Goal: Task Accomplishment & Management: Manage account settings

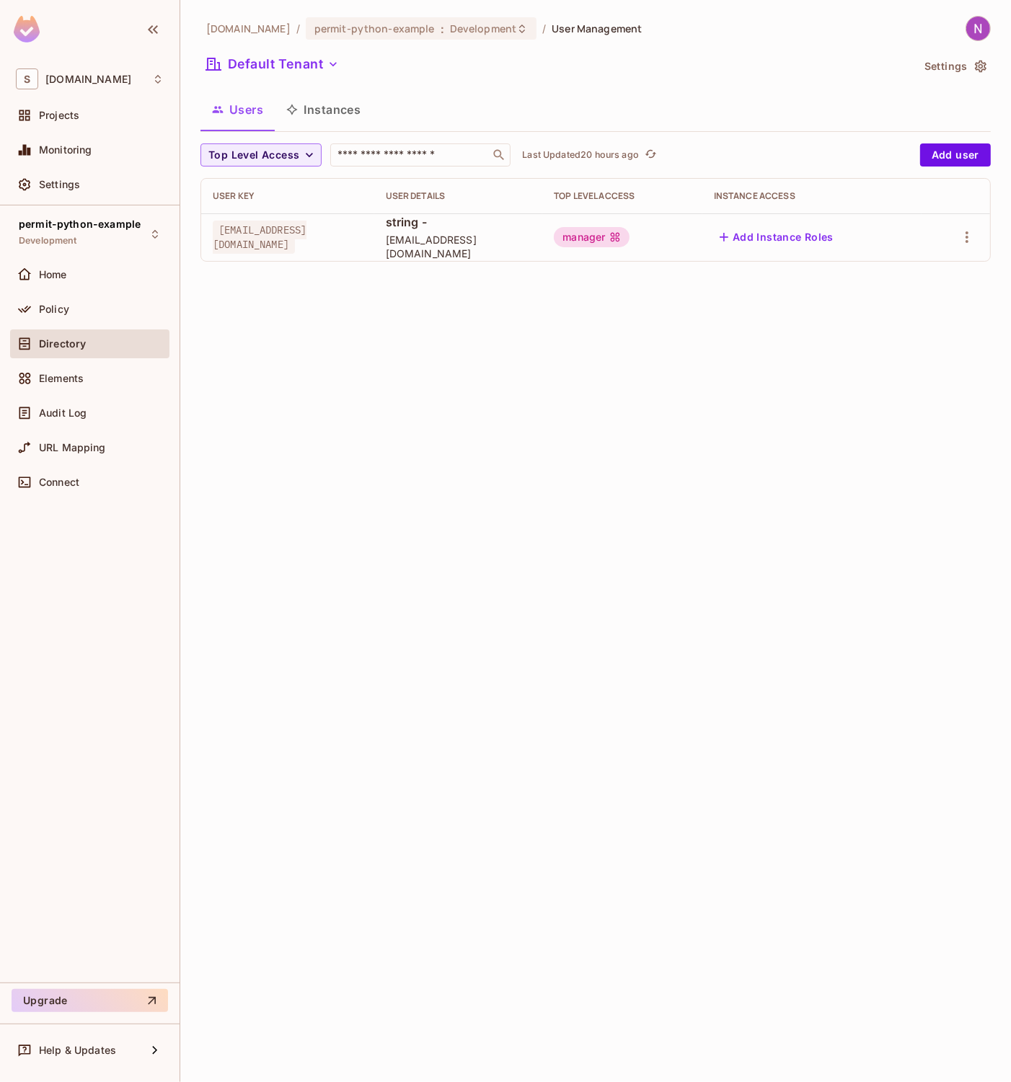
click at [644, 449] on div "[DOMAIN_NAME] / permit-python-example : Development / User Management Default T…" at bounding box center [595, 541] width 831 height 1082
click at [61, 131] on div "Projects" at bounding box center [89, 118] width 159 height 35
click at [74, 119] on span "Projects" at bounding box center [59, 116] width 40 height 12
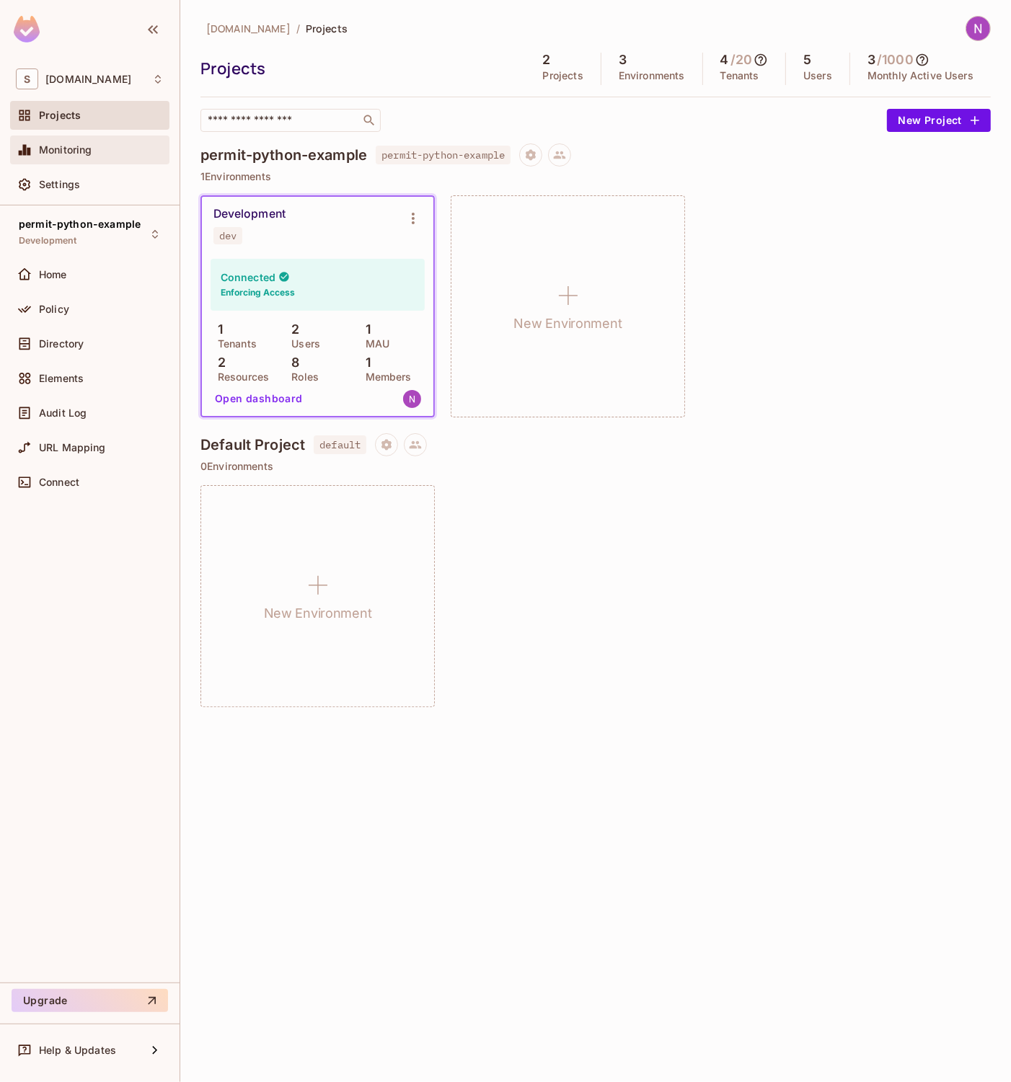
click at [65, 146] on span "Monitoring" at bounding box center [65, 150] width 53 height 12
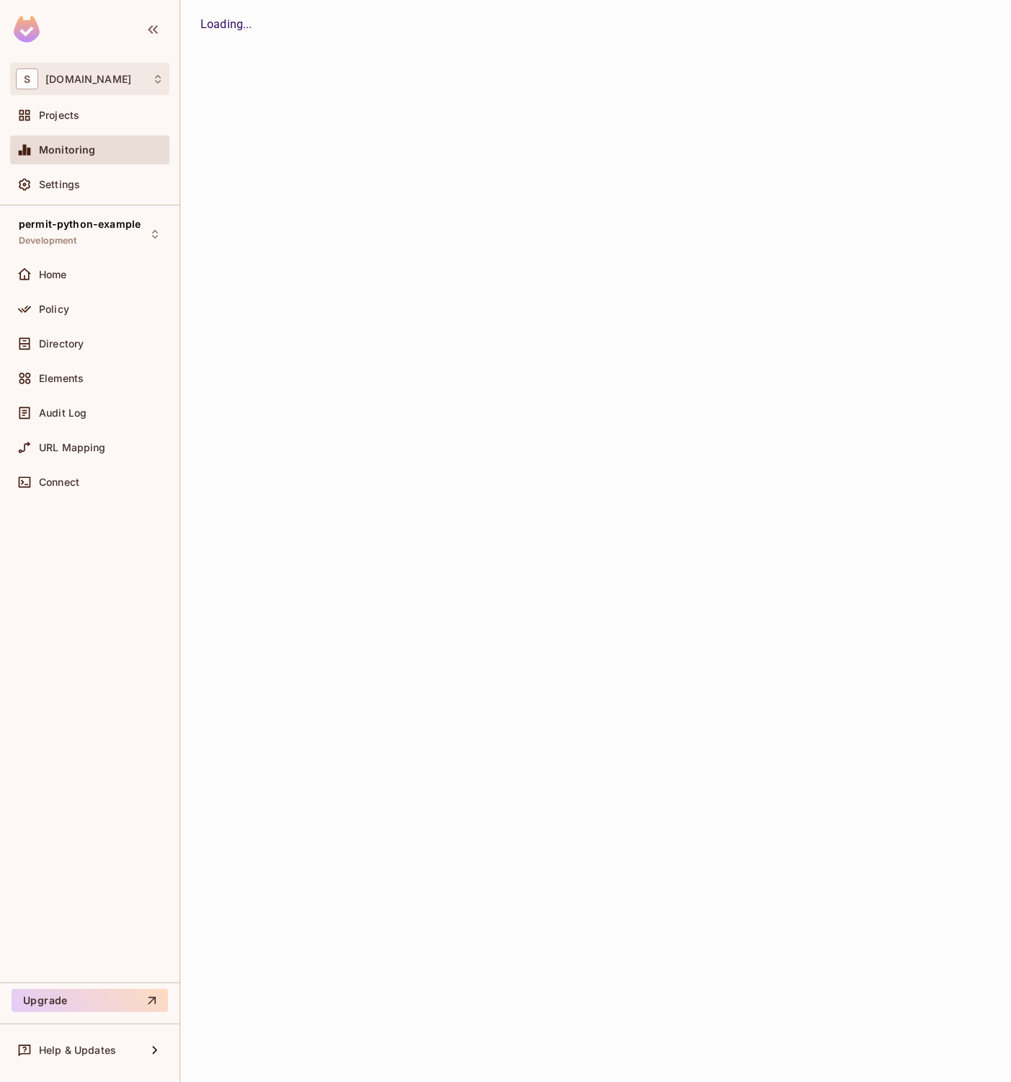
click at [66, 82] on span "[DOMAIN_NAME]" at bounding box center [88, 80] width 86 height 12
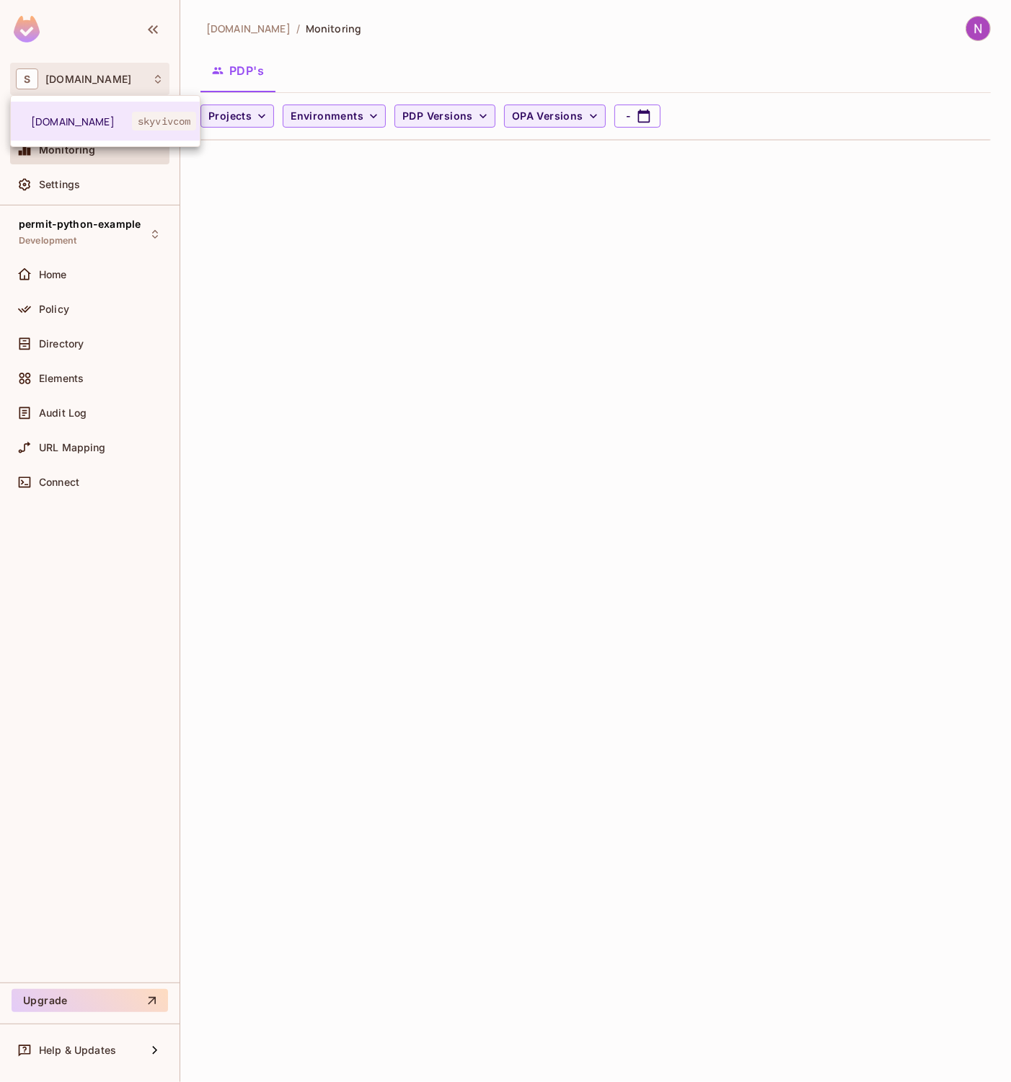
click at [97, 534] on div at bounding box center [505, 541] width 1011 height 1082
click at [80, 327] on div "Policy" at bounding box center [89, 312] width 159 height 35
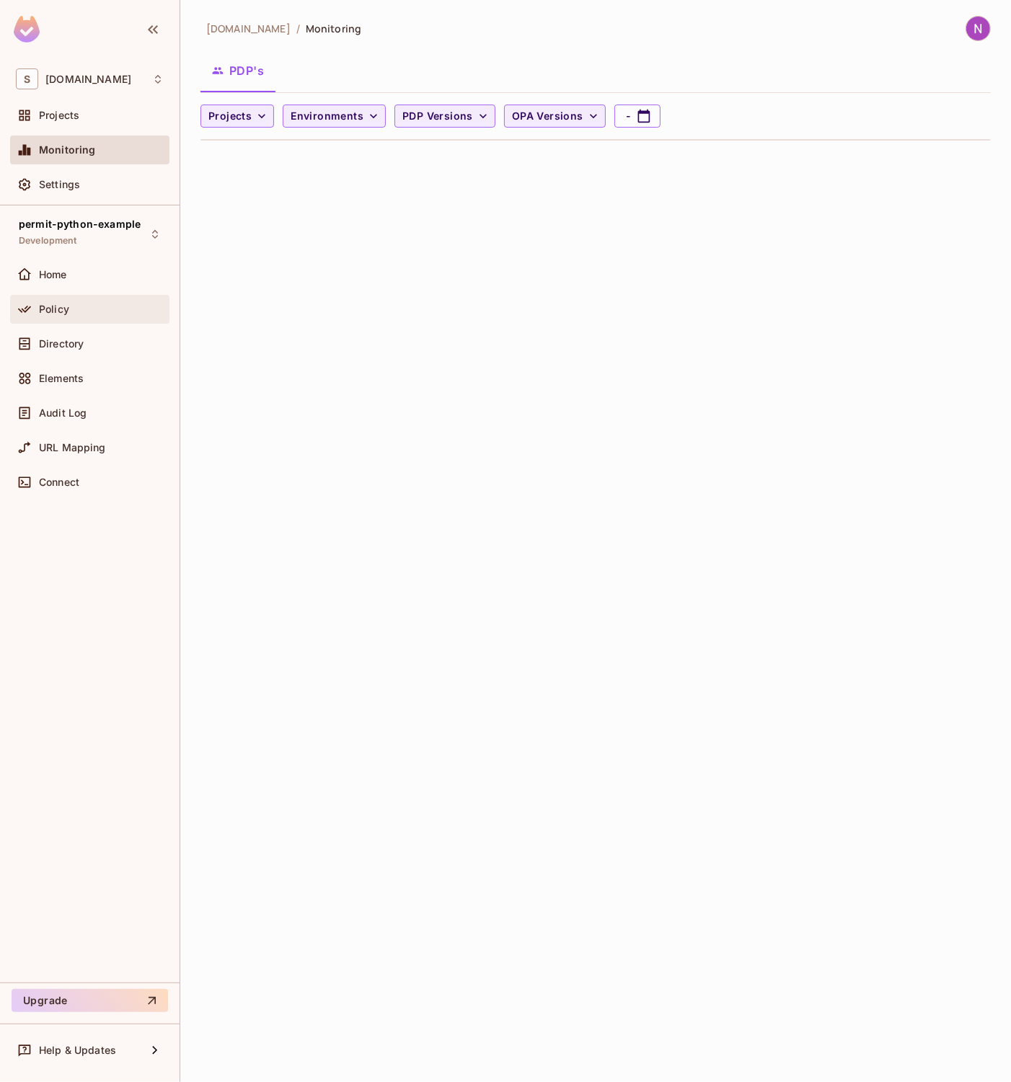
click at [77, 298] on div "Policy" at bounding box center [89, 309] width 159 height 29
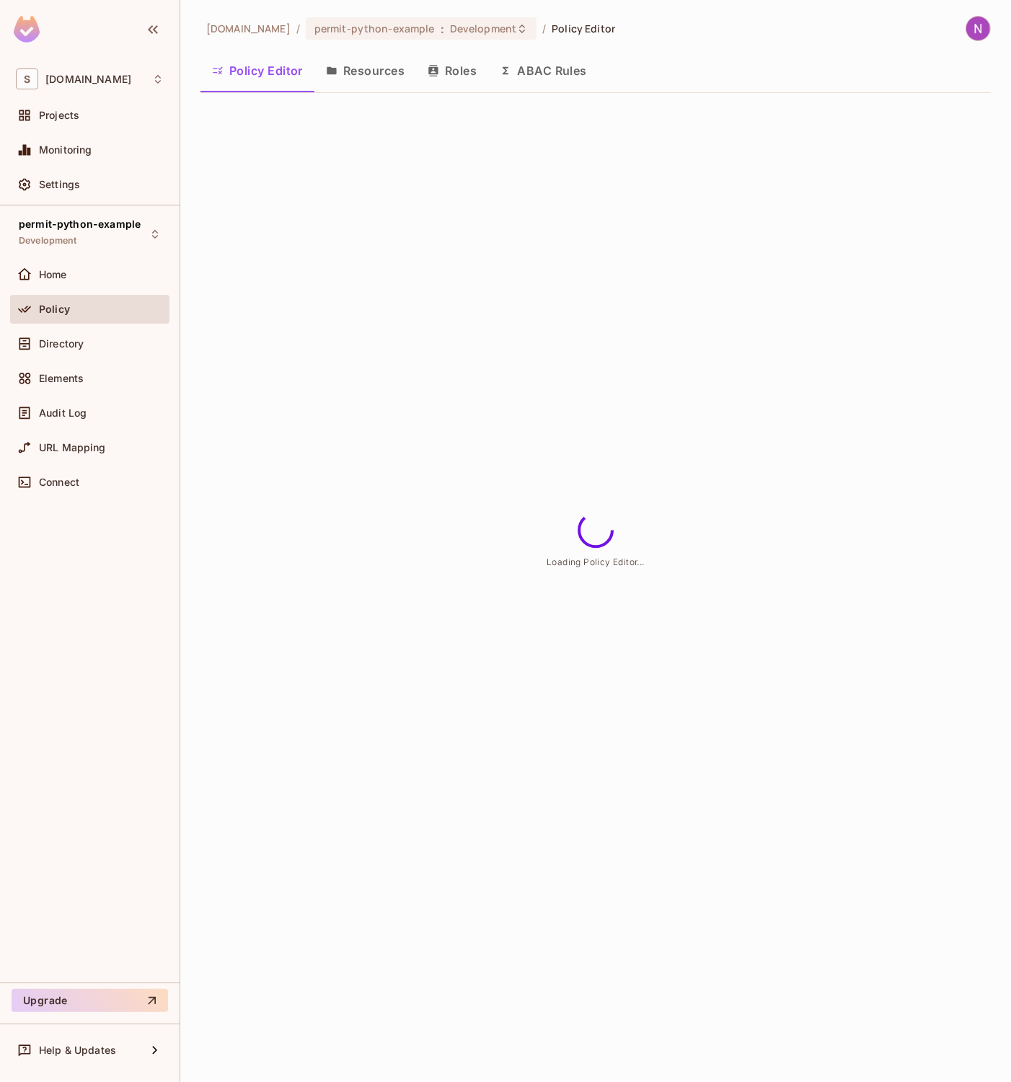
click at [72, 327] on div "Policy" at bounding box center [89, 312] width 159 height 35
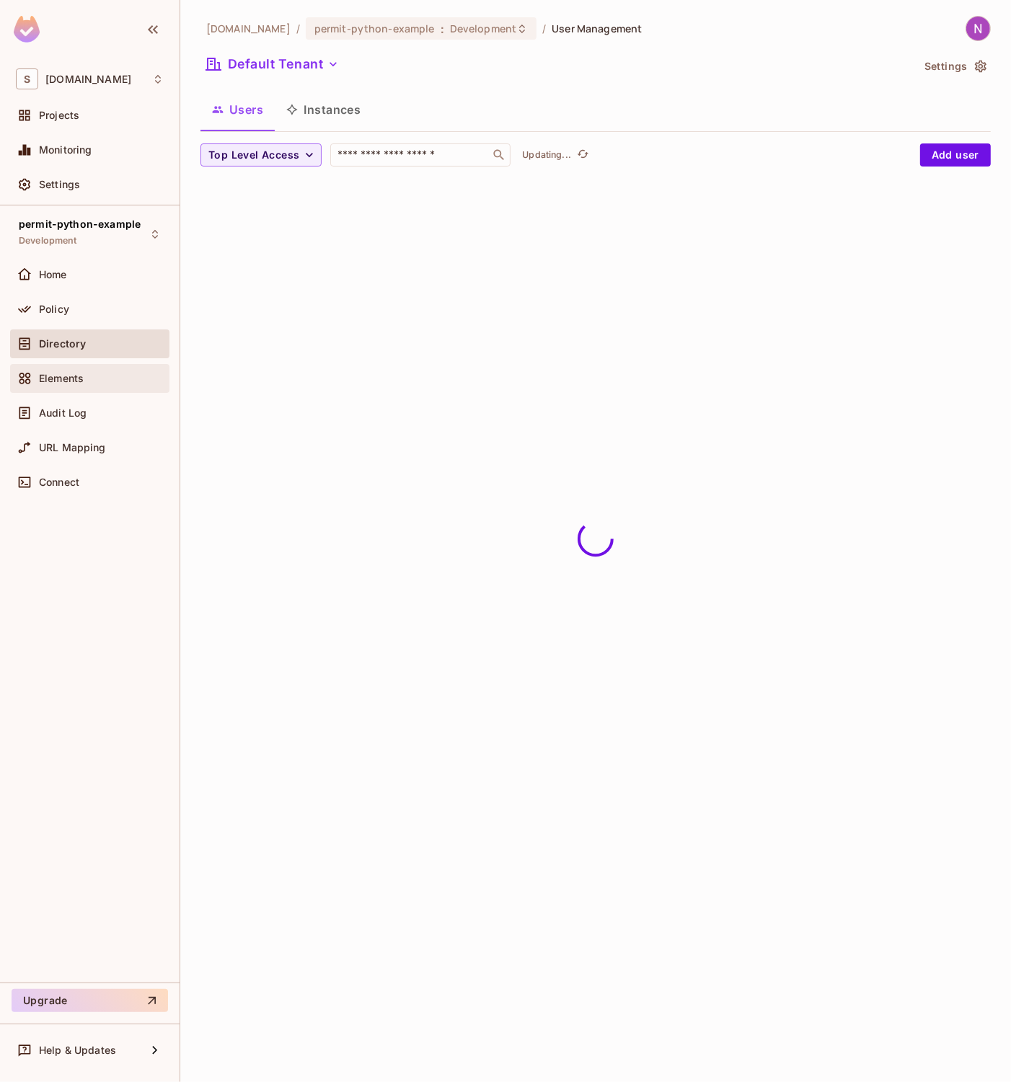
click at [71, 373] on span "Elements" at bounding box center [61, 379] width 45 height 12
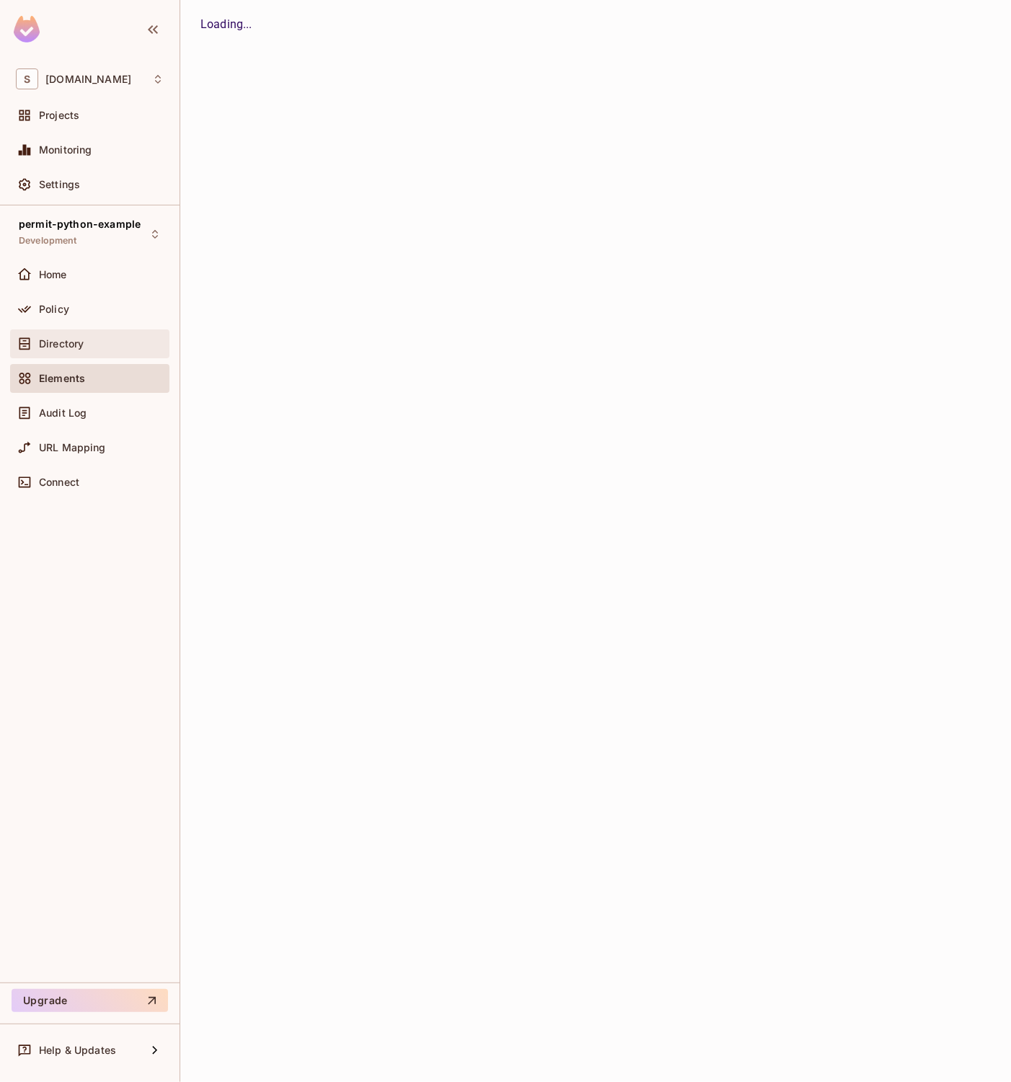
click at [80, 350] on div "Directory" at bounding box center [90, 343] width 148 height 17
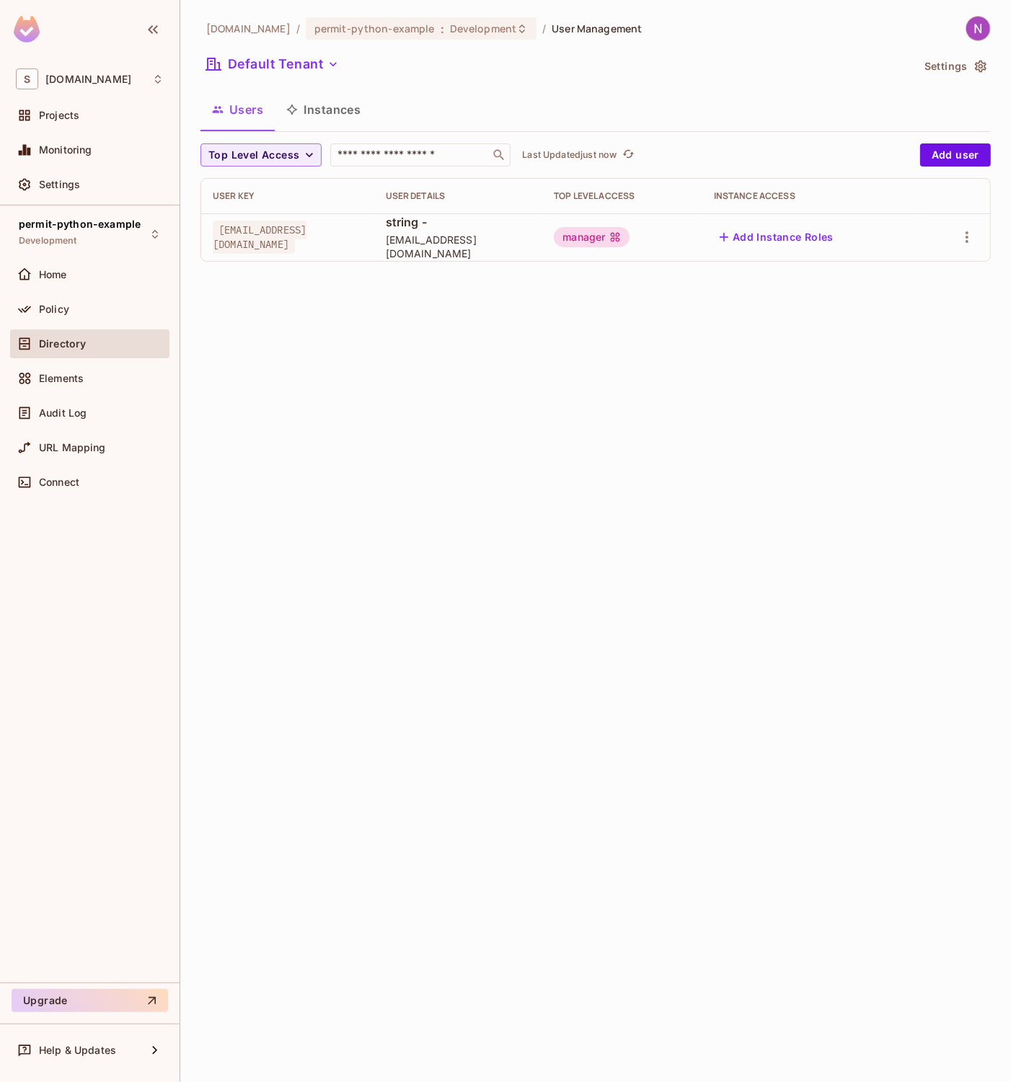
click at [319, 111] on button "Instances" at bounding box center [323, 110] width 97 height 36
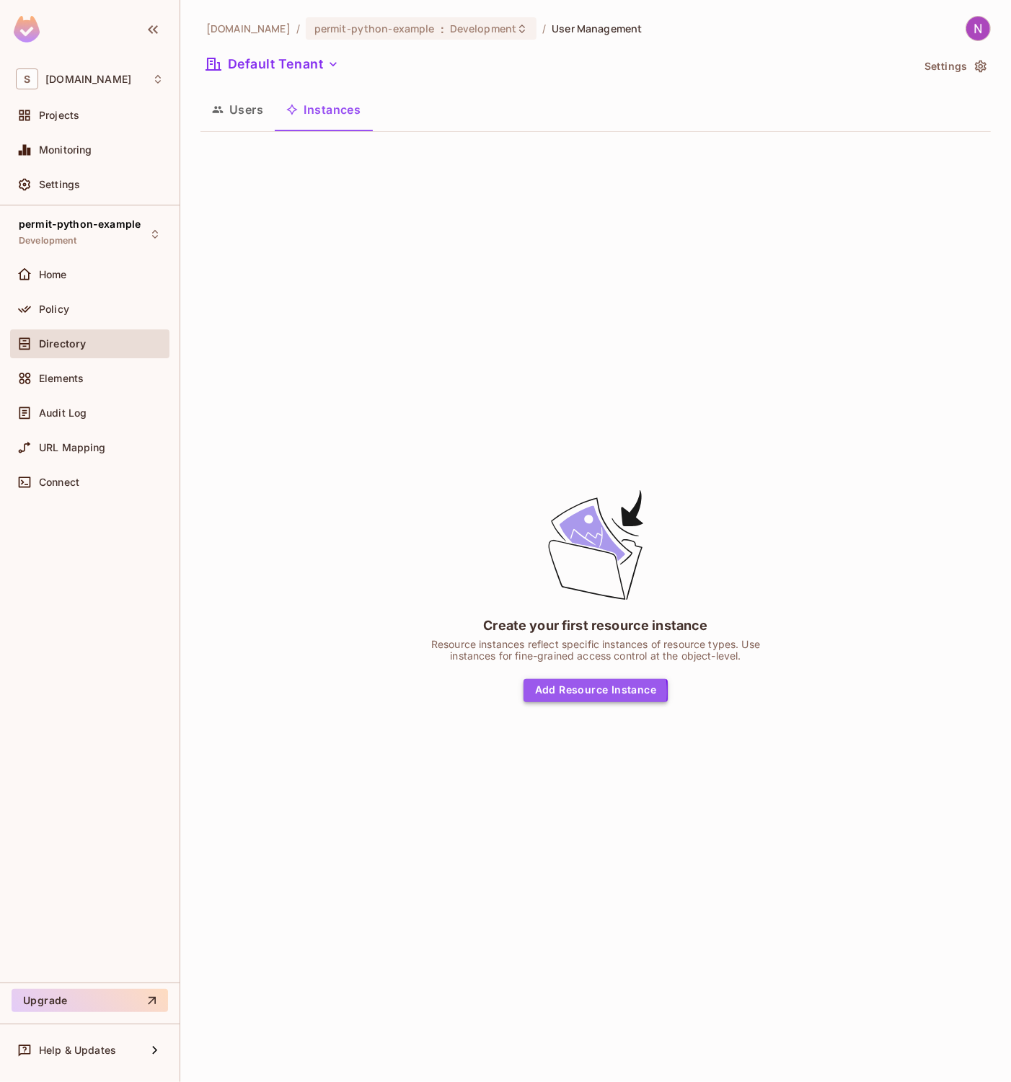
click at [565, 693] on button "Add Resource Instance" at bounding box center [596, 690] width 144 height 23
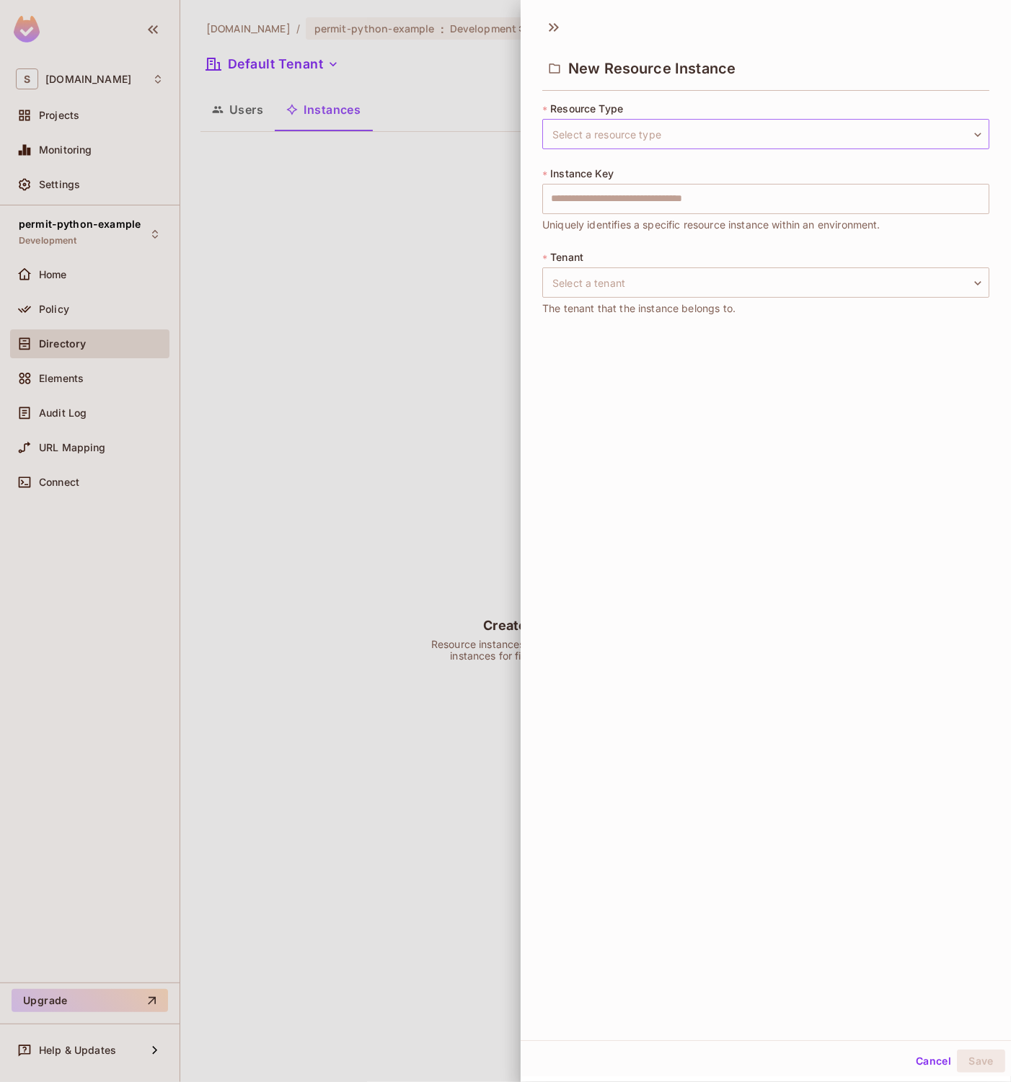
click at [647, 138] on body "S [DOMAIN_NAME] Projects Monitoring Settings permit-python-example Development …" at bounding box center [505, 541] width 1011 height 1082
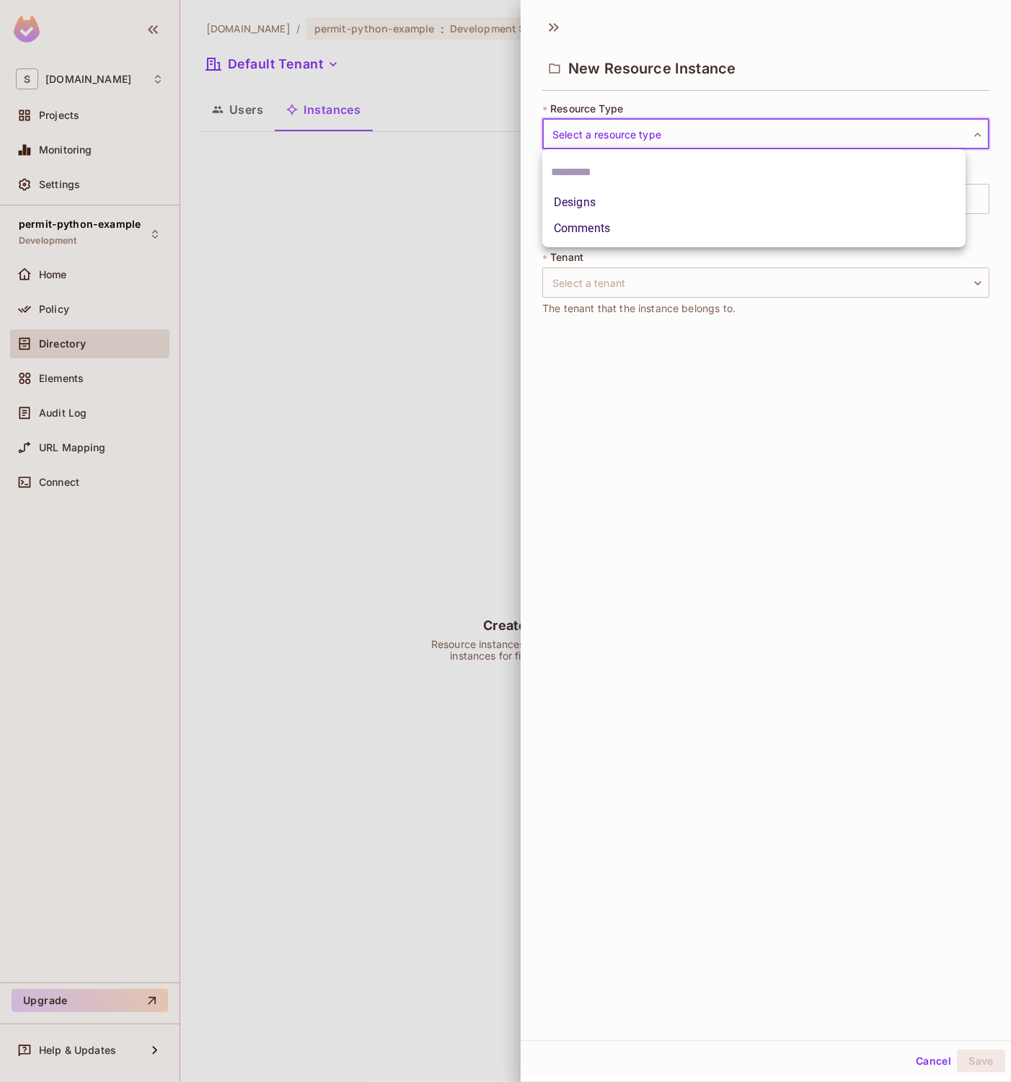
click at [597, 200] on li "Designs" at bounding box center [753, 203] width 423 height 26
type input "******"
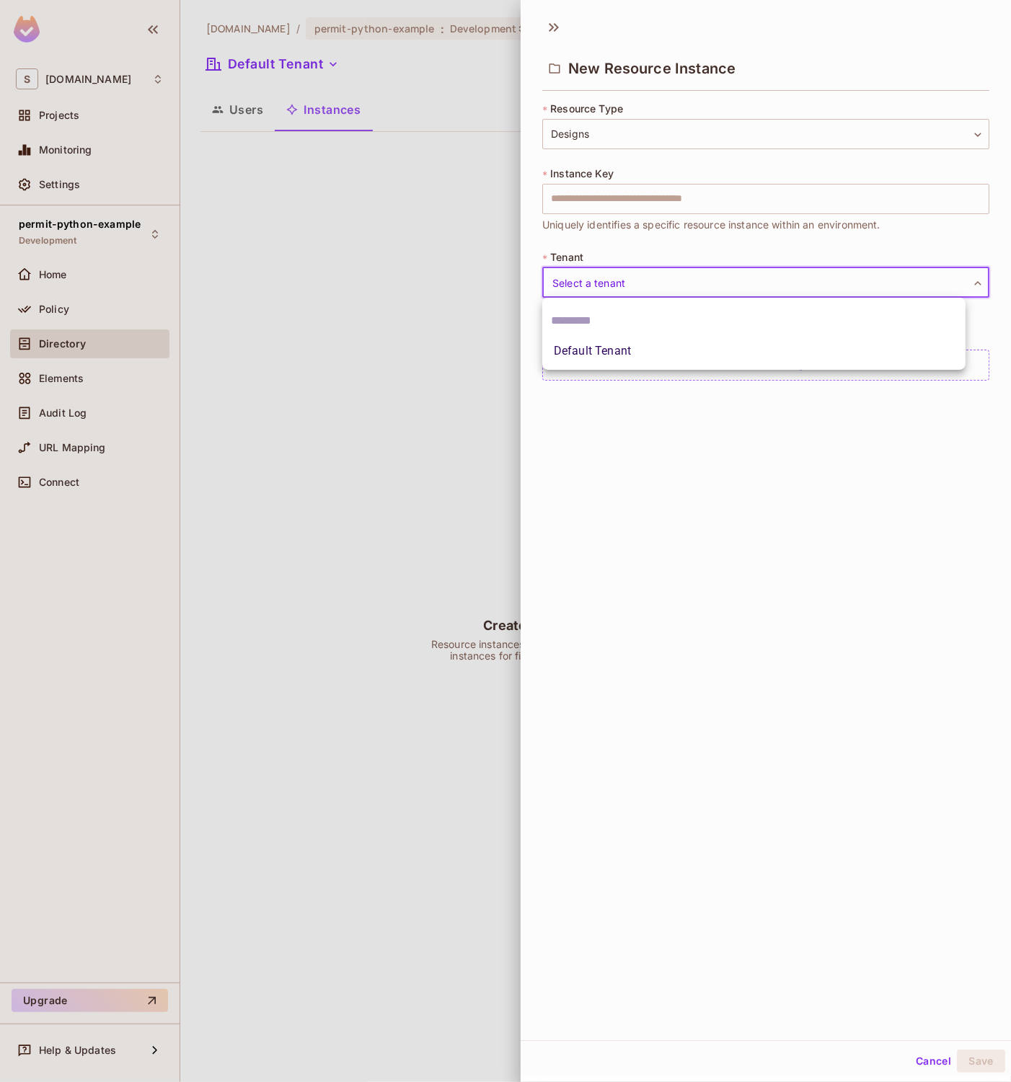
click at [616, 271] on body "S [DOMAIN_NAME] Projects Monitoring Settings permit-python-example Development …" at bounding box center [505, 541] width 1011 height 1082
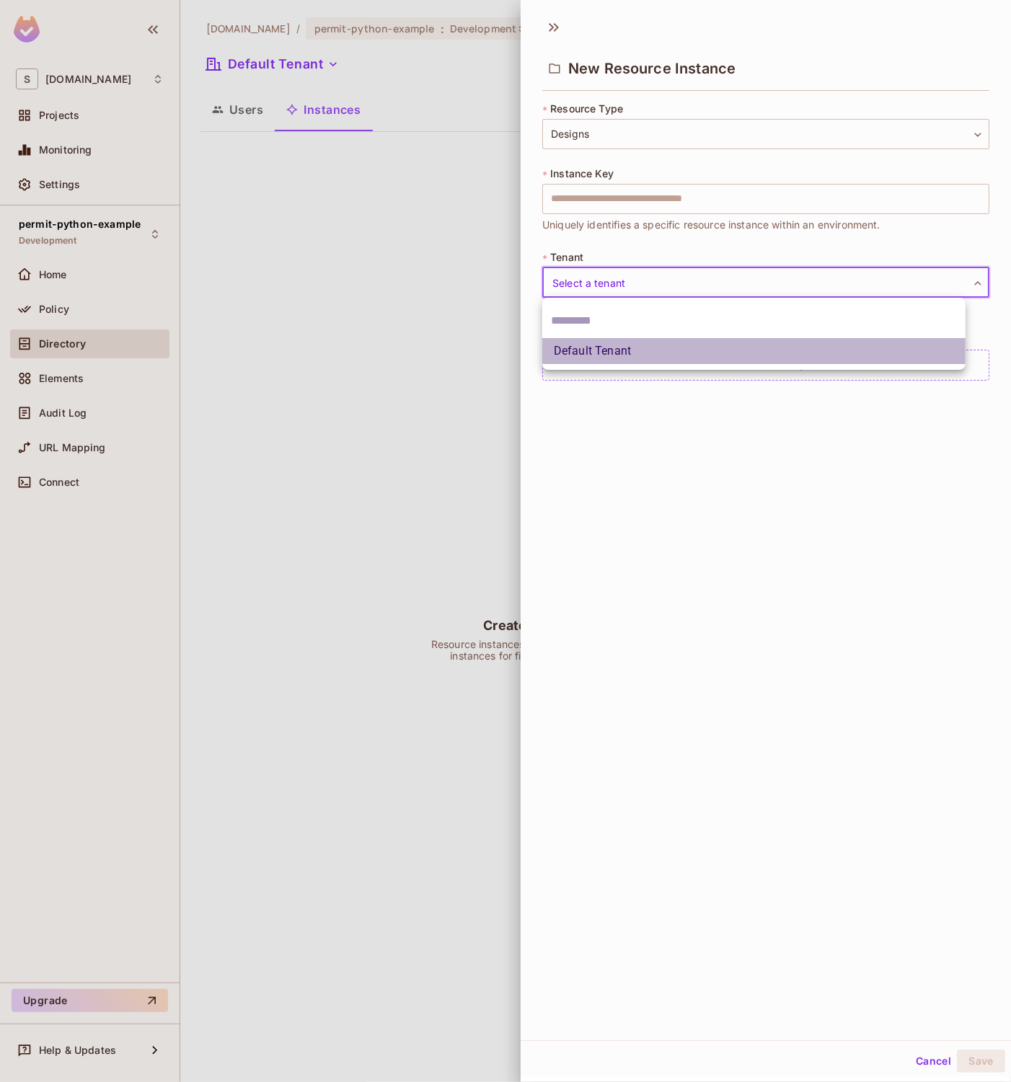
click at [583, 341] on li "Default Tenant" at bounding box center [753, 351] width 423 height 26
type input "*******"
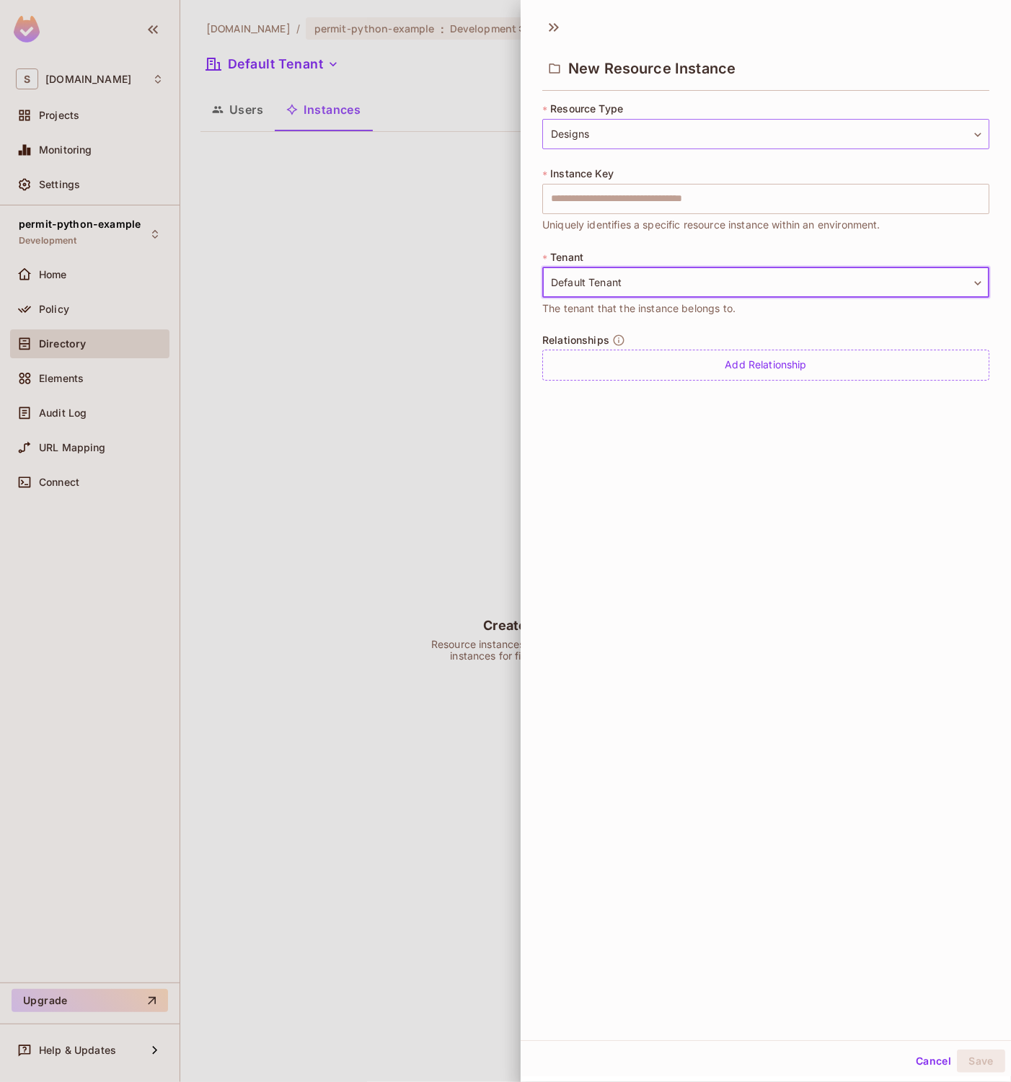
click at [645, 136] on body "S [DOMAIN_NAME] Projects Monitoring Settings permit-python-example Development …" at bounding box center [505, 541] width 1011 height 1082
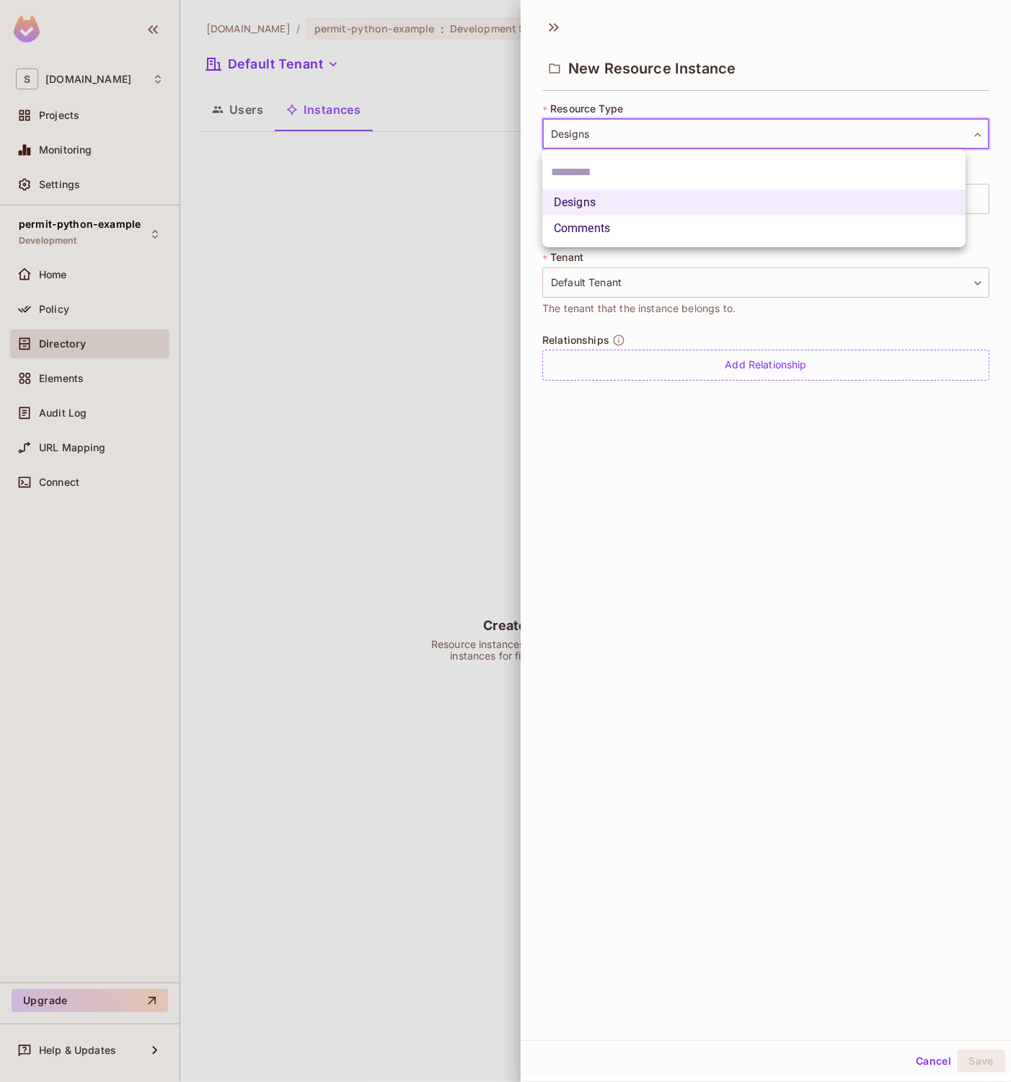
click at [645, 136] on div at bounding box center [505, 541] width 1011 height 1082
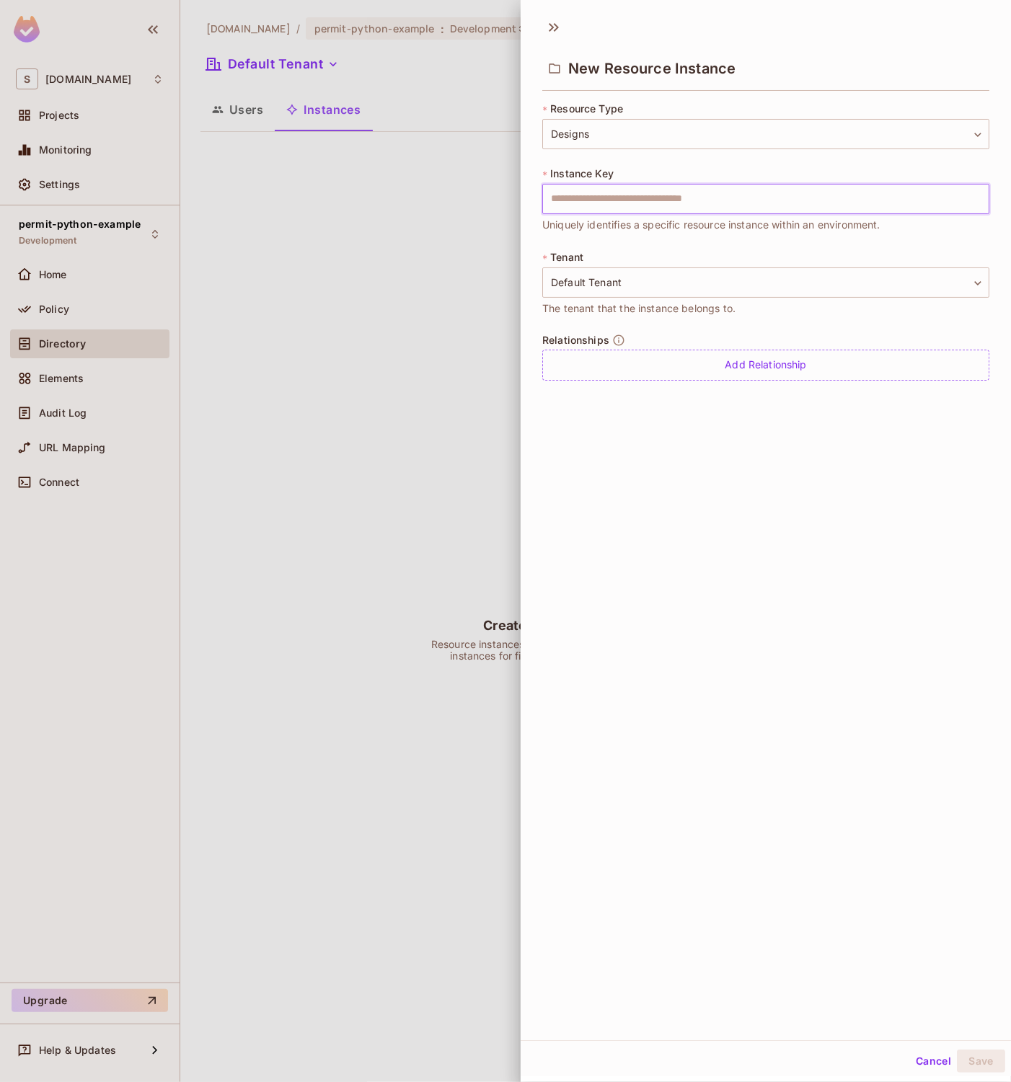
click at [603, 207] on input "text" at bounding box center [765, 199] width 447 height 30
type input "*"
click at [770, 531] on div "New Resource Instance * Resource Type Designs ****** ​ * Instance Key * ​ Uniqu…" at bounding box center [766, 525] width 490 height 1031
click at [972, 1058] on button "Save" at bounding box center [981, 1061] width 48 height 23
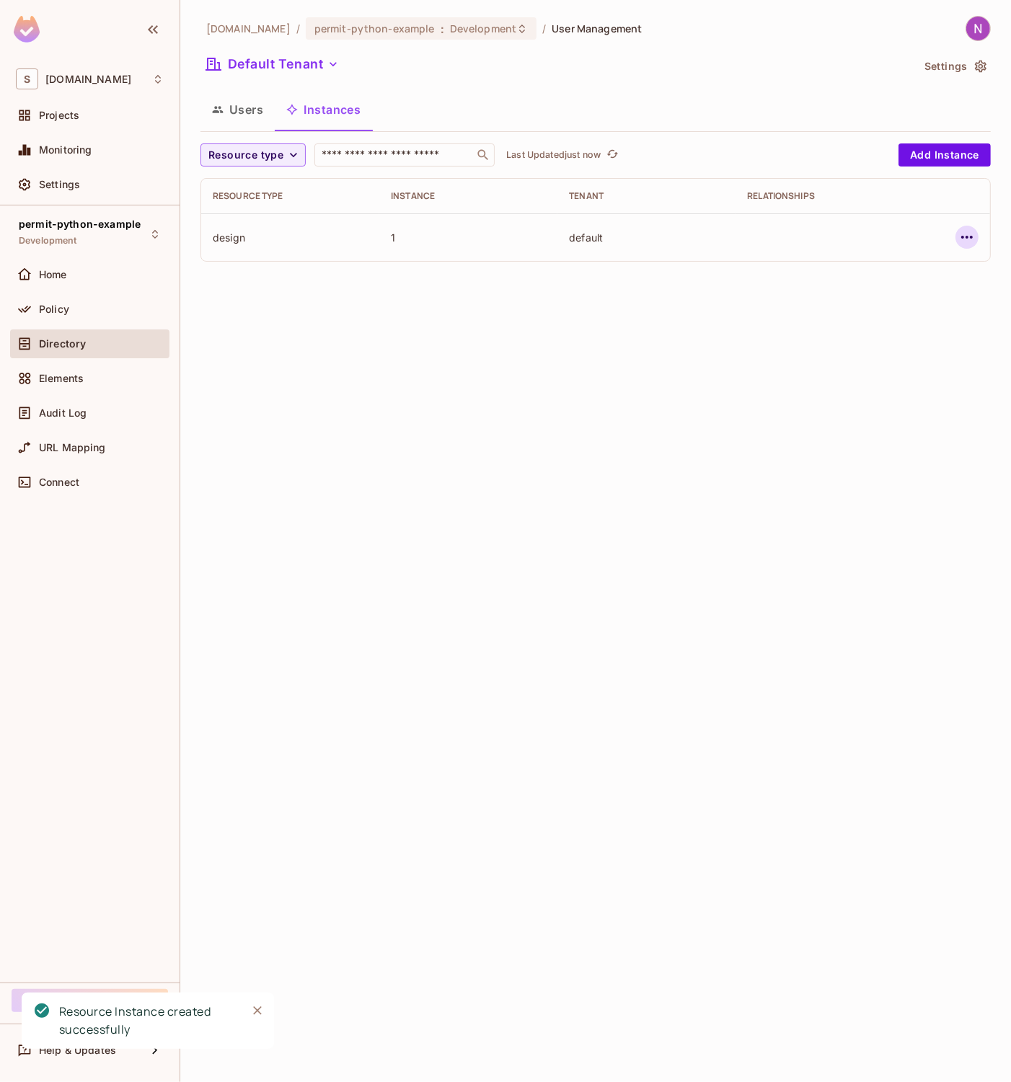
click at [976, 240] on button "button" at bounding box center [967, 237] width 23 height 23
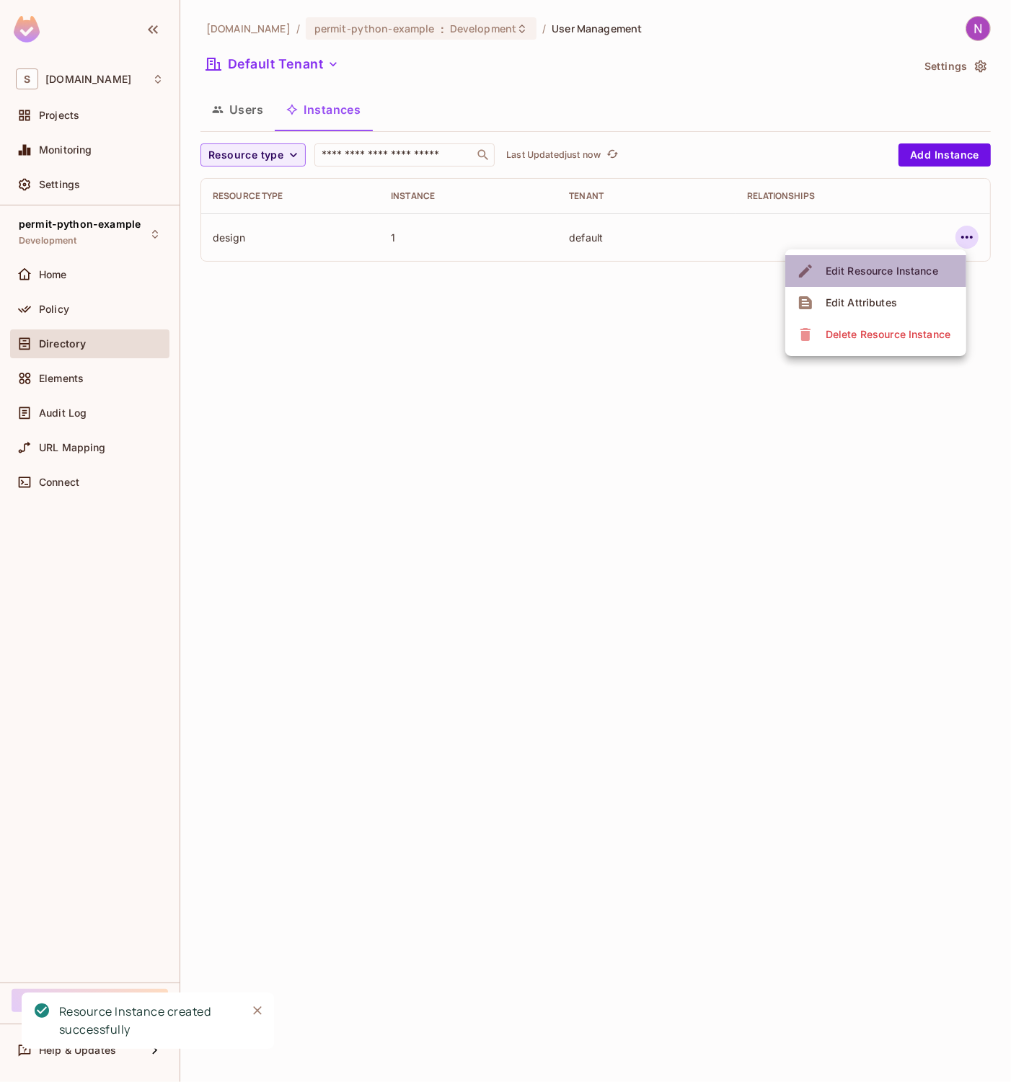
click at [869, 280] on span "Edit Resource Instance" at bounding box center [881, 271] width 121 height 23
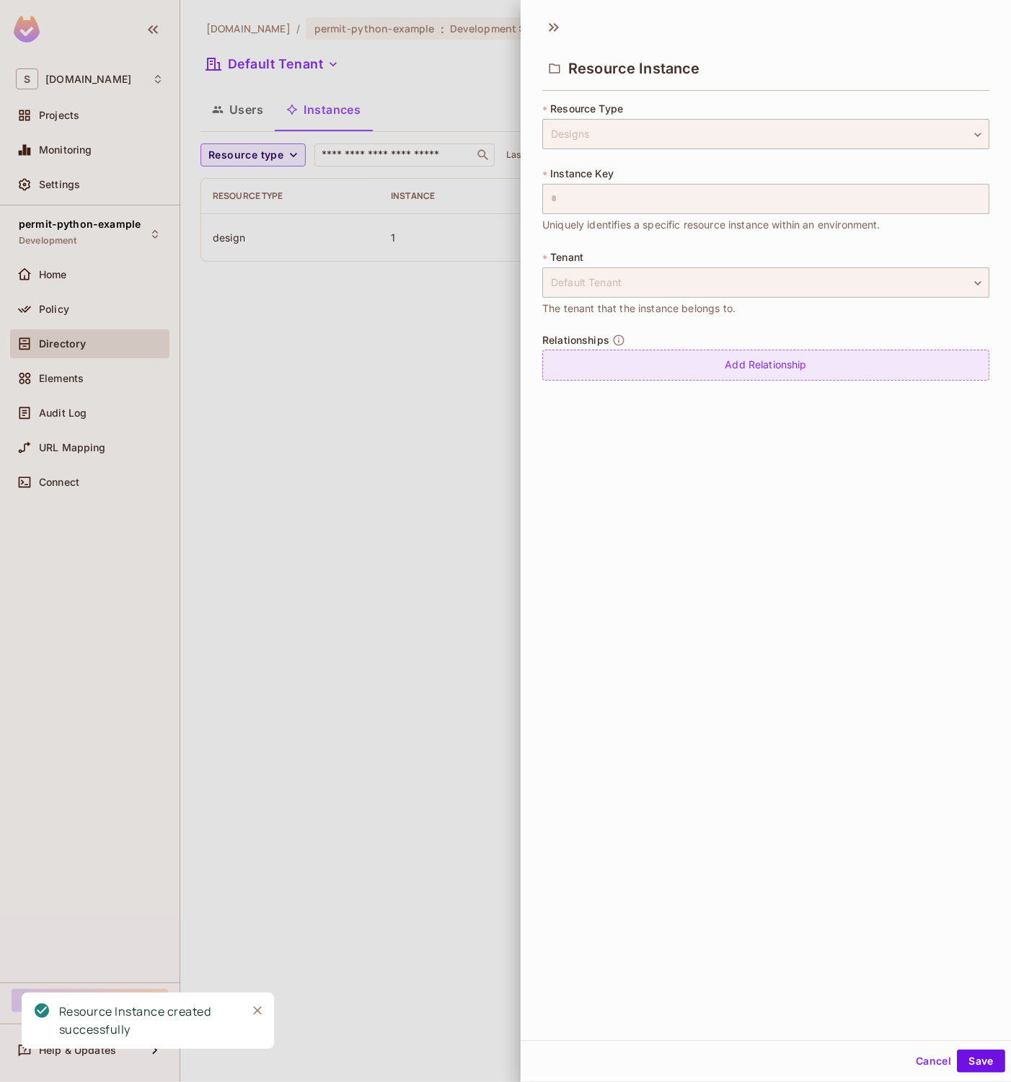
click at [721, 370] on div "Add Relationship" at bounding box center [765, 365] width 447 height 31
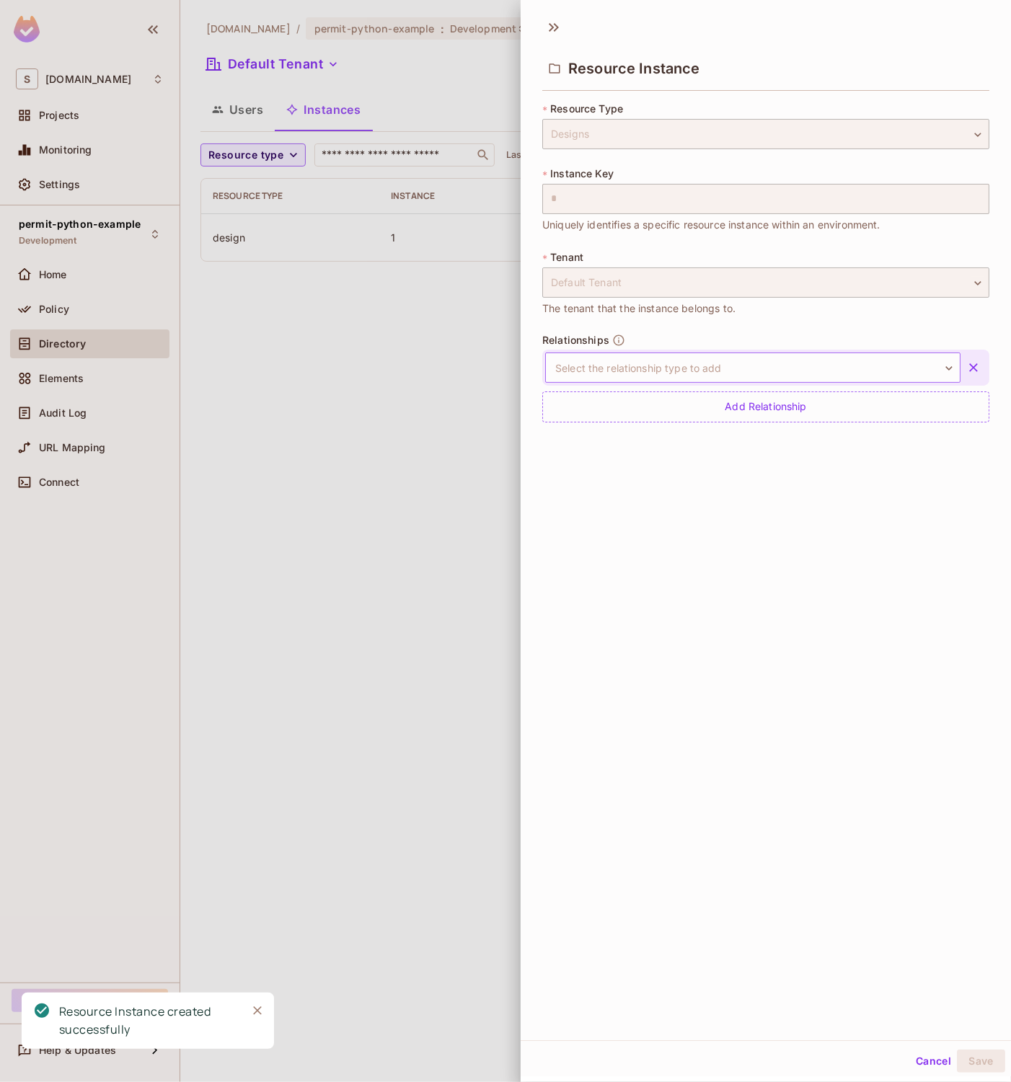
click at [724, 366] on body "S [DOMAIN_NAME] Projects Monitoring Settings permit-python-example Development …" at bounding box center [505, 541] width 1011 height 1082
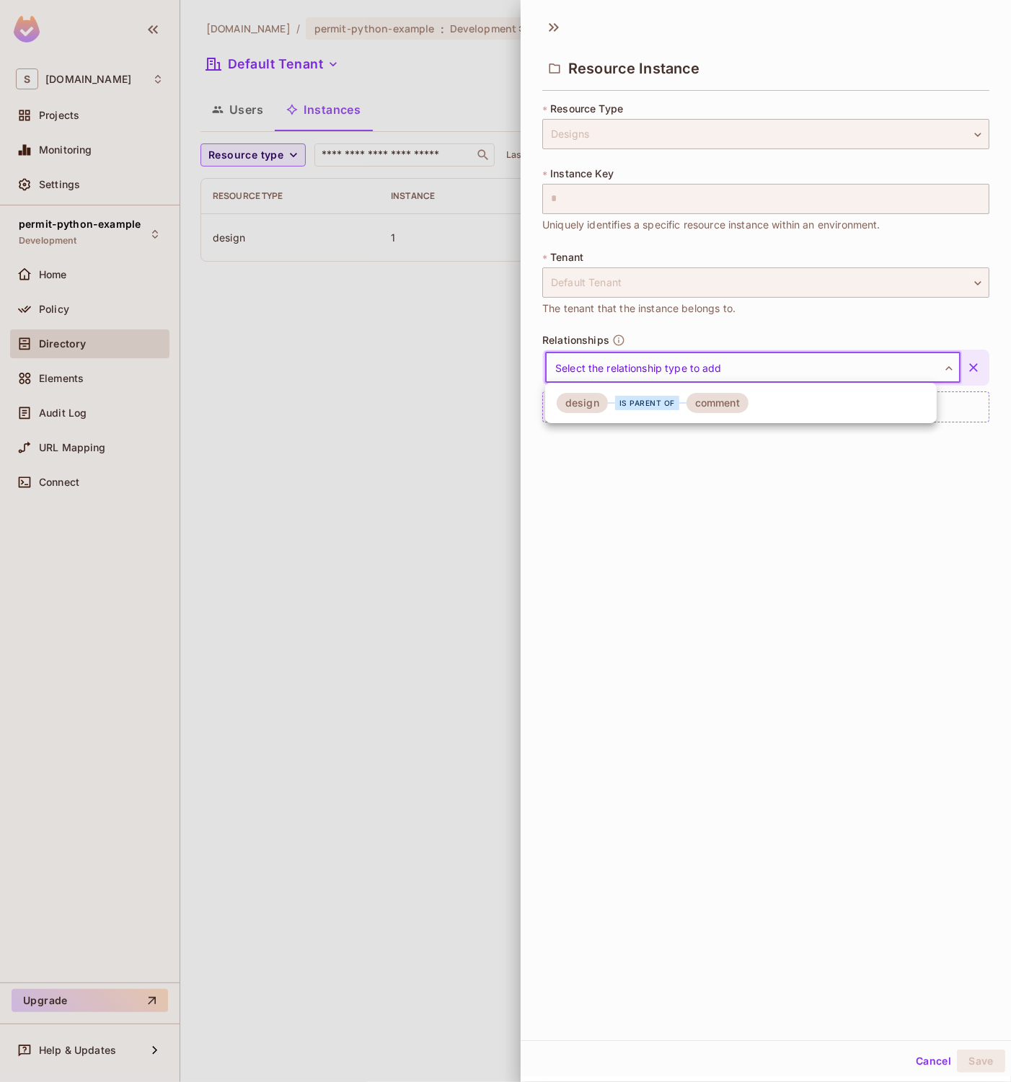
click at [669, 492] on div at bounding box center [505, 541] width 1011 height 1082
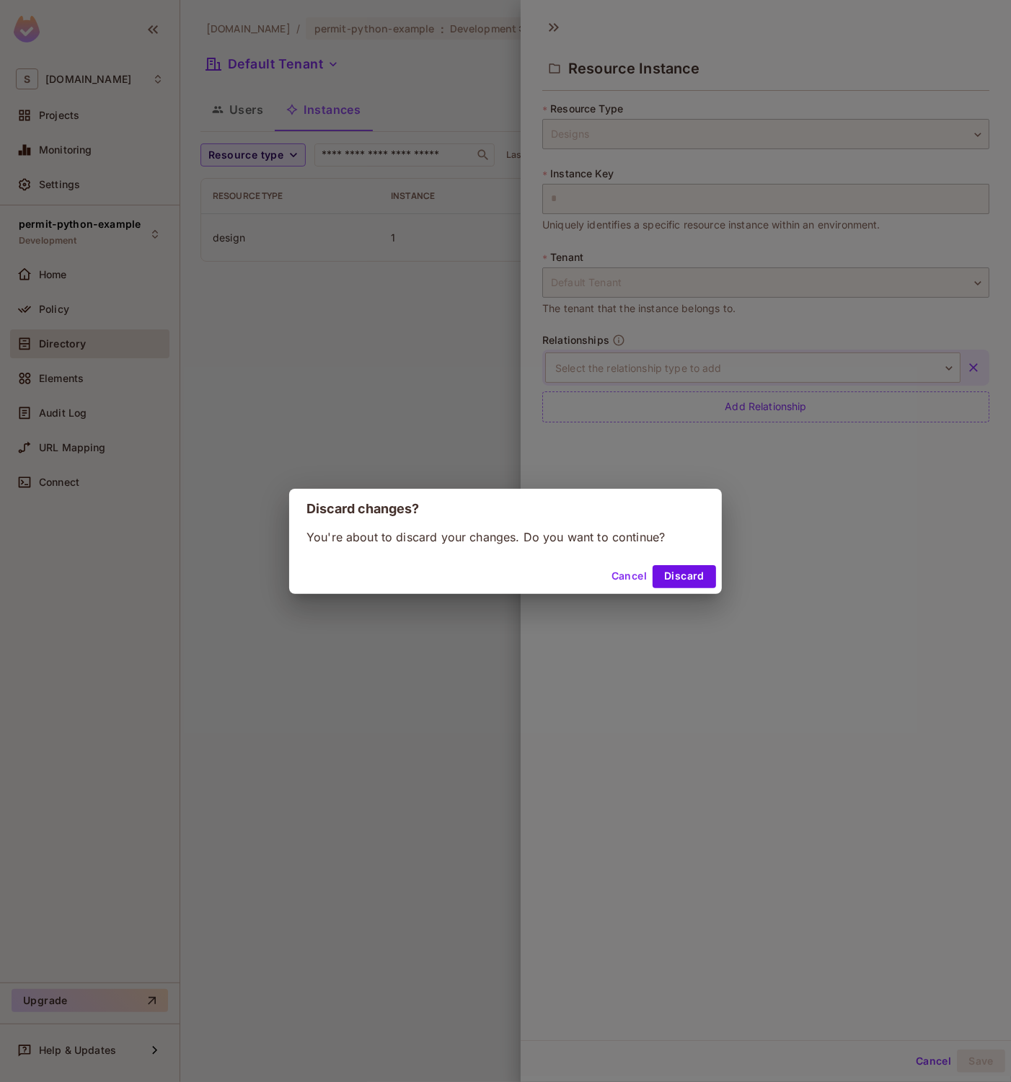
drag, startPoint x: 624, startPoint y: 581, endPoint x: 689, endPoint y: 454, distance: 142.9
click at [624, 581] on button "Cancel" at bounding box center [629, 576] width 47 height 23
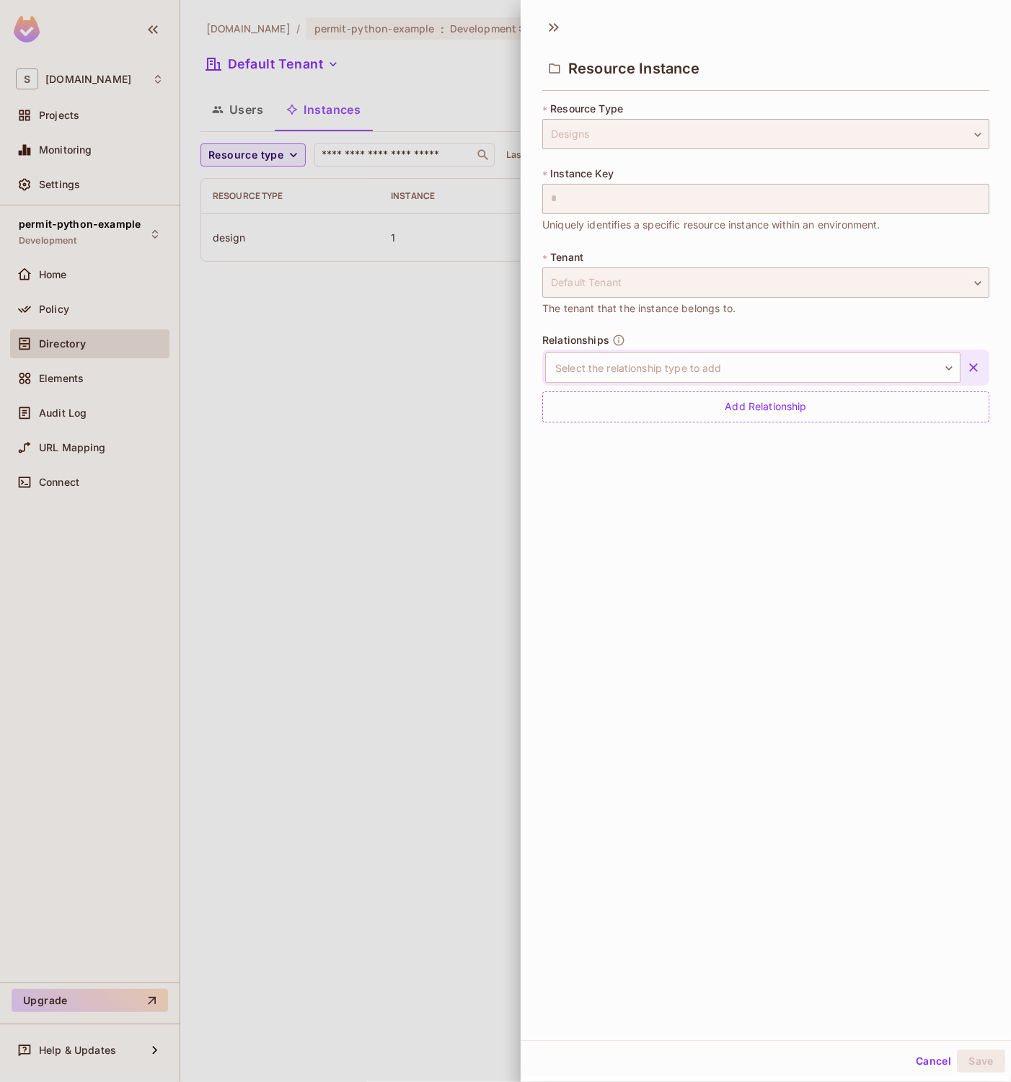
click at [930, 1072] on button "Cancel" at bounding box center [933, 1061] width 47 height 23
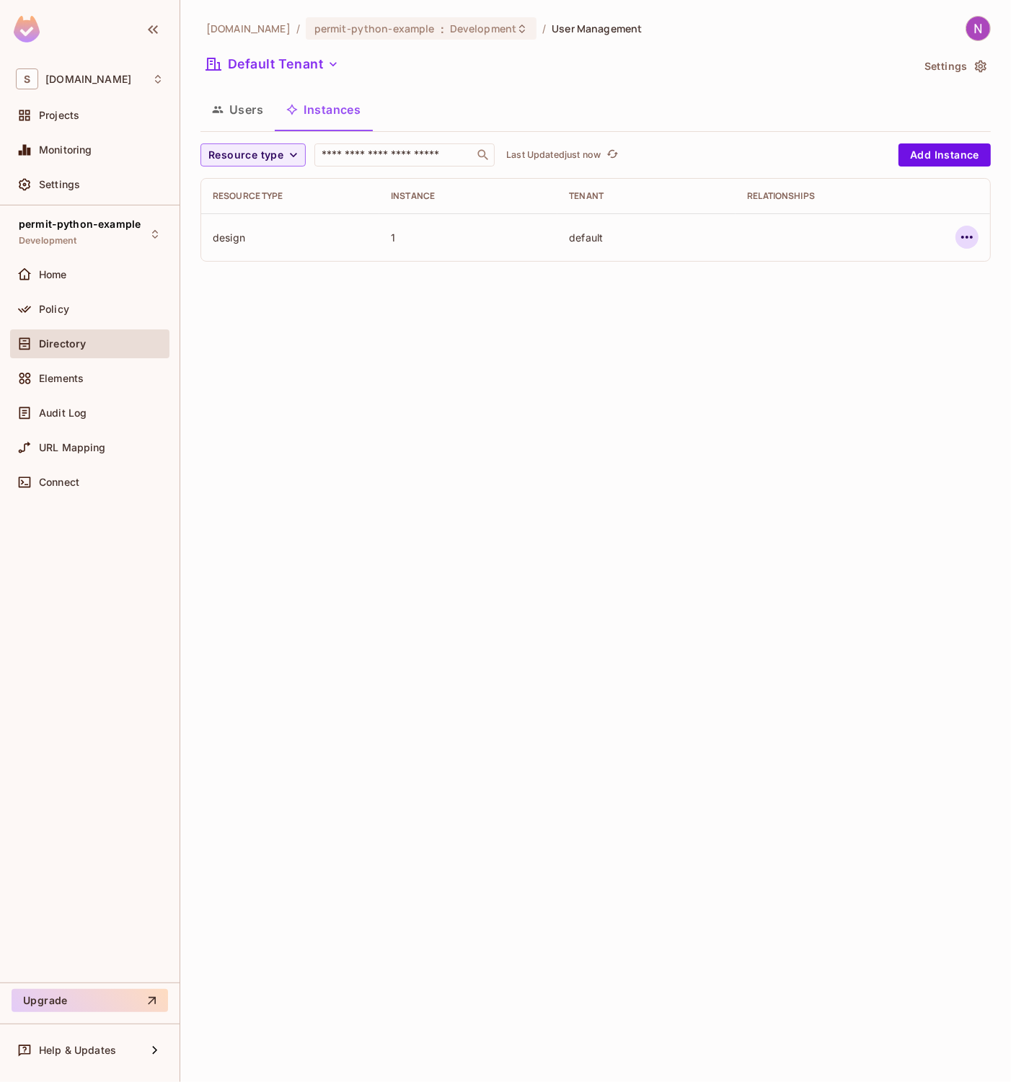
click at [963, 246] on icon "button" at bounding box center [966, 237] width 17 height 17
click at [874, 312] on span "Edit Attributes" at bounding box center [861, 302] width 80 height 23
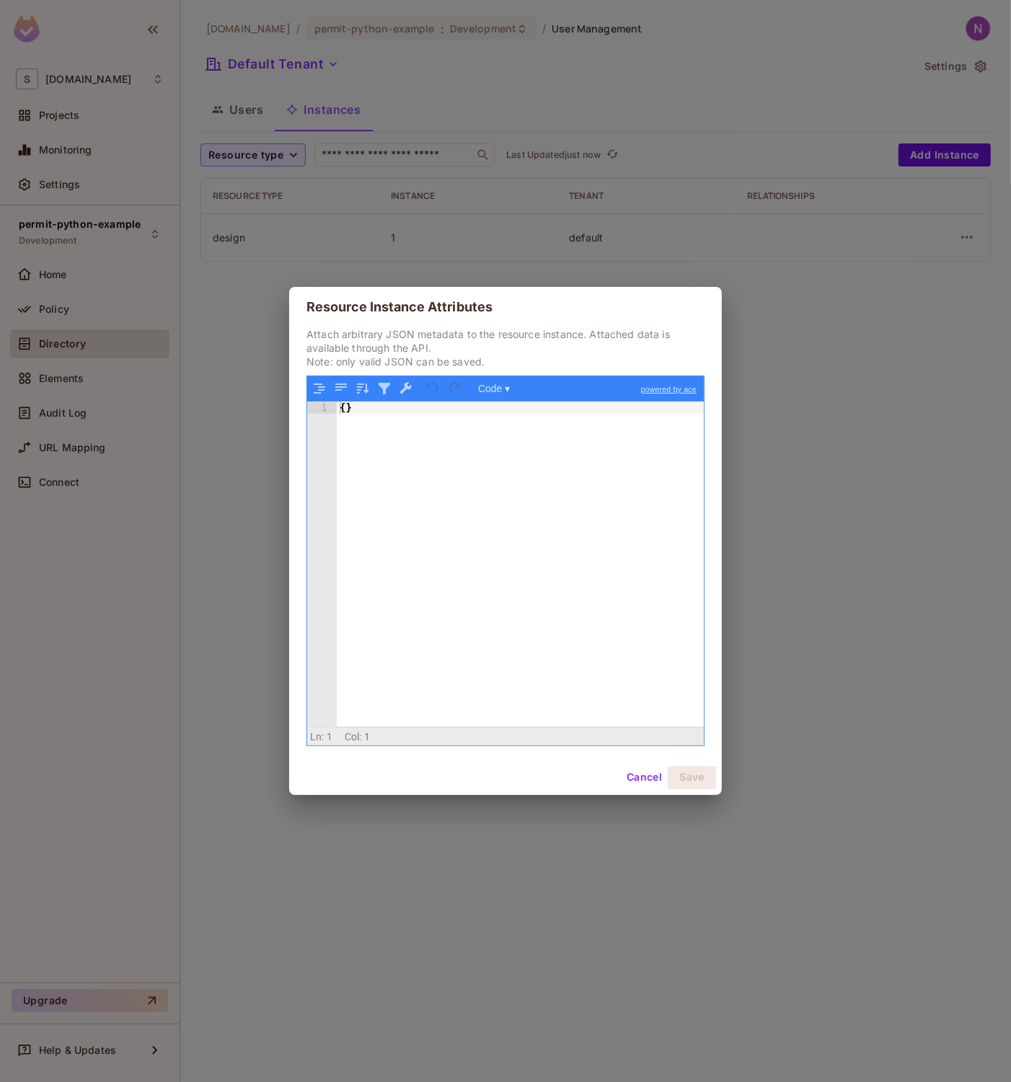
click at [444, 418] on div "{ }" at bounding box center [520, 576] width 367 height 348
click at [427, 451] on div "{ }" at bounding box center [520, 576] width 367 height 348
click at [431, 402] on div "{ }" at bounding box center [520, 576] width 367 height 348
click at [398, 451] on div "{ }" at bounding box center [520, 576] width 367 height 348
drag, startPoint x: 638, startPoint y: 782, endPoint x: 594, endPoint y: 785, distance: 44.1
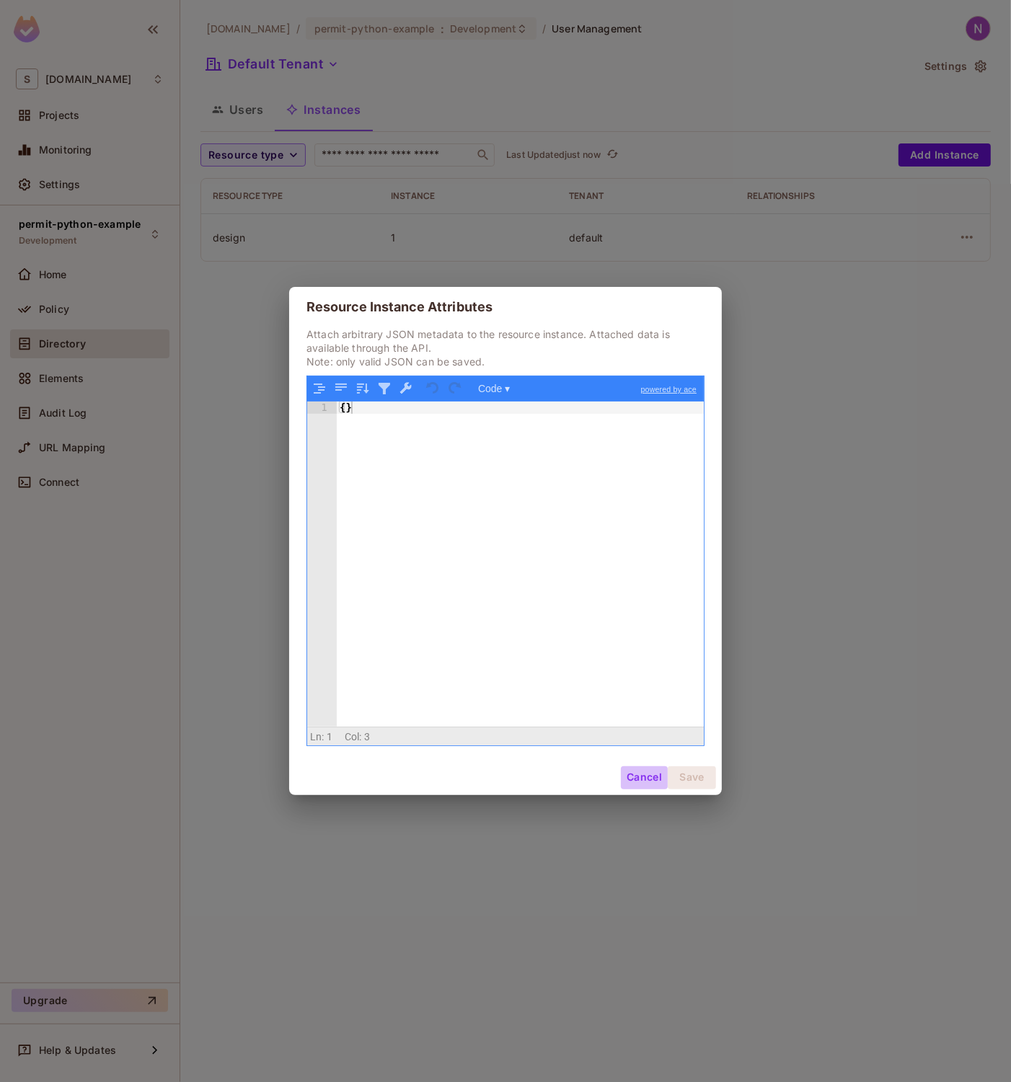
click at [638, 782] on button "Cancel" at bounding box center [644, 778] width 47 height 23
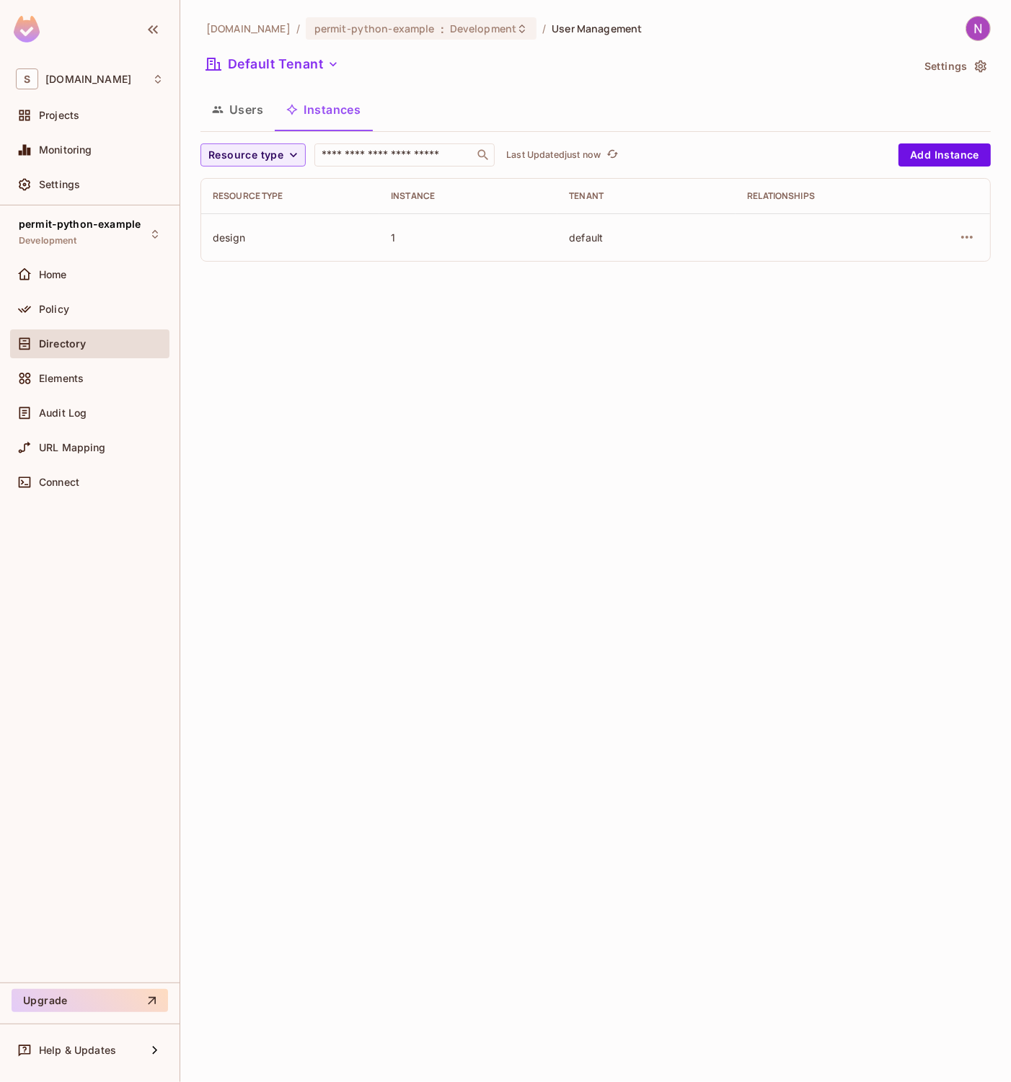
click at [614, 676] on div "[DOMAIN_NAME] / permit-python-example : Development / User Management Default T…" at bounding box center [595, 541] width 831 height 1082
click at [253, 114] on button "Users" at bounding box center [237, 110] width 74 height 36
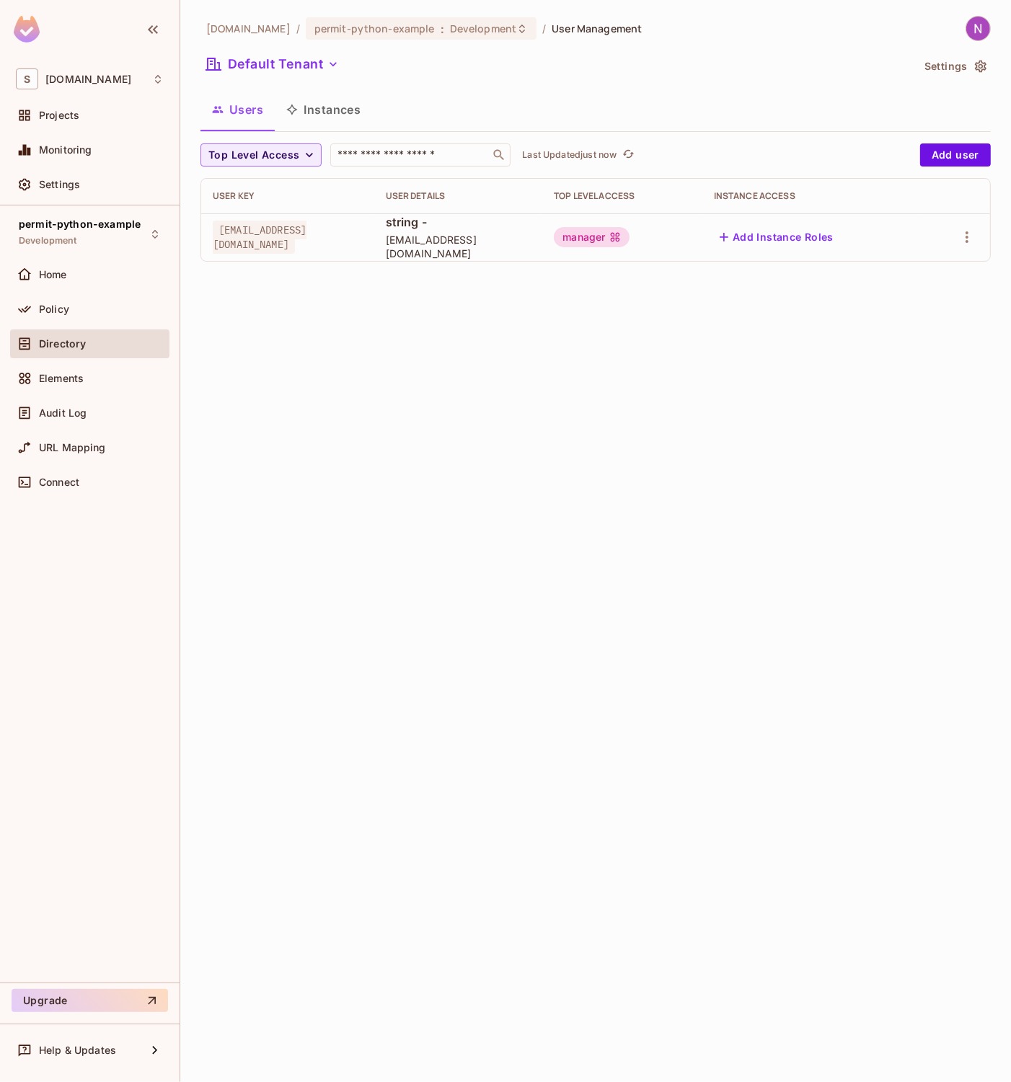
click at [795, 227] on button "Add Instance Roles" at bounding box center [776, 237] width 125 height 23
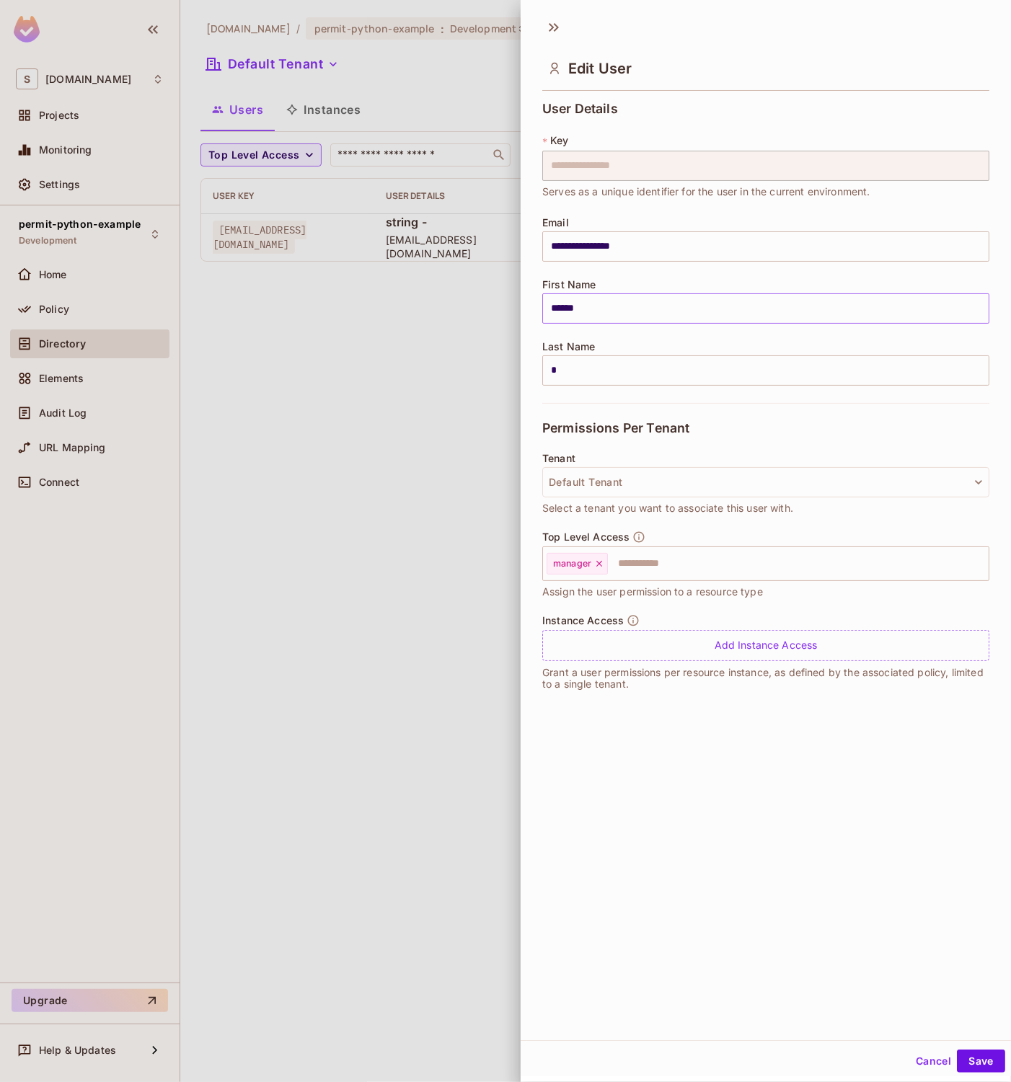
click at [603, 309] on input "******" at bounding box center [765, 309] width 447 height 30
click at [608, 473] on button "Default Tenant" at bounding box center [765, 482] width 447 height 30
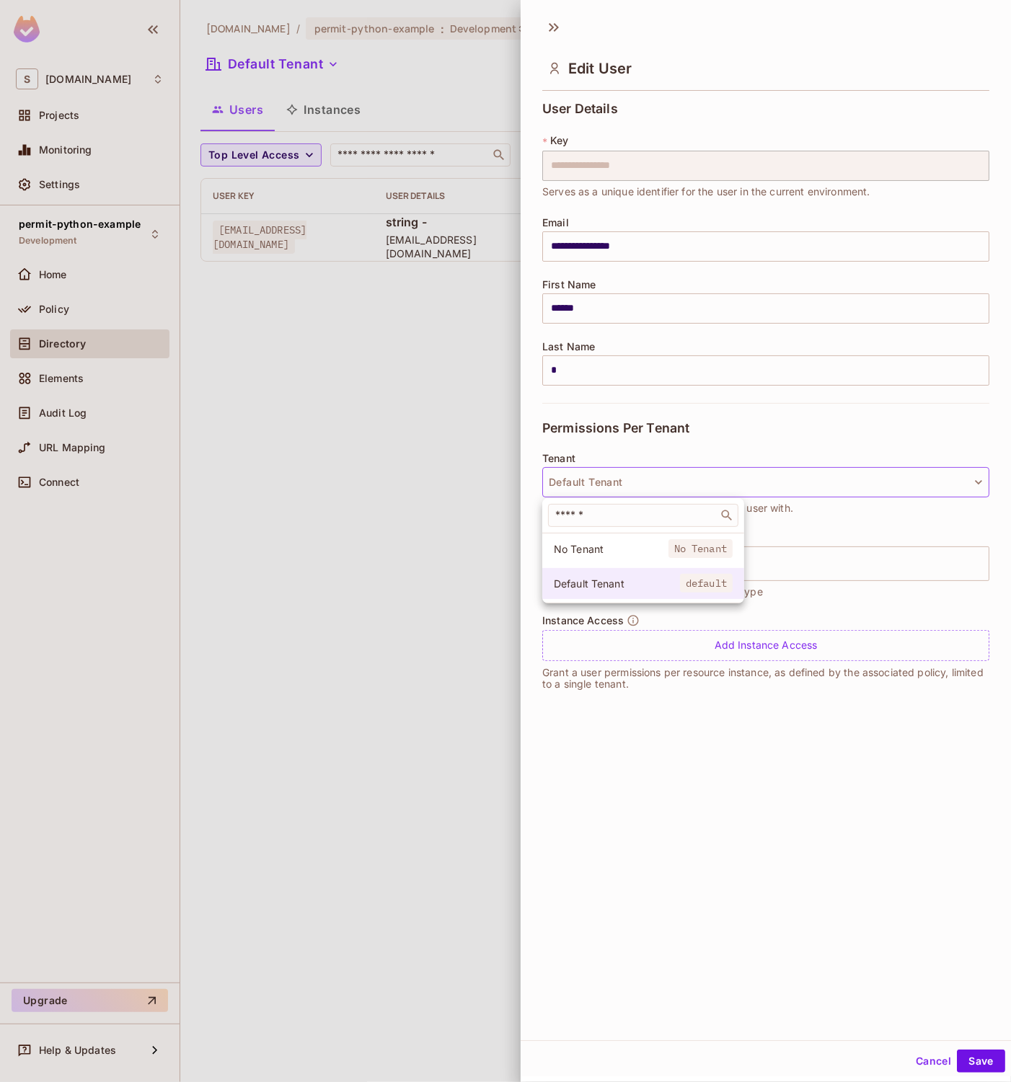
click at [607, 581] on span "Default Tenant" at bounding box center [617, 584] width 126 height 14
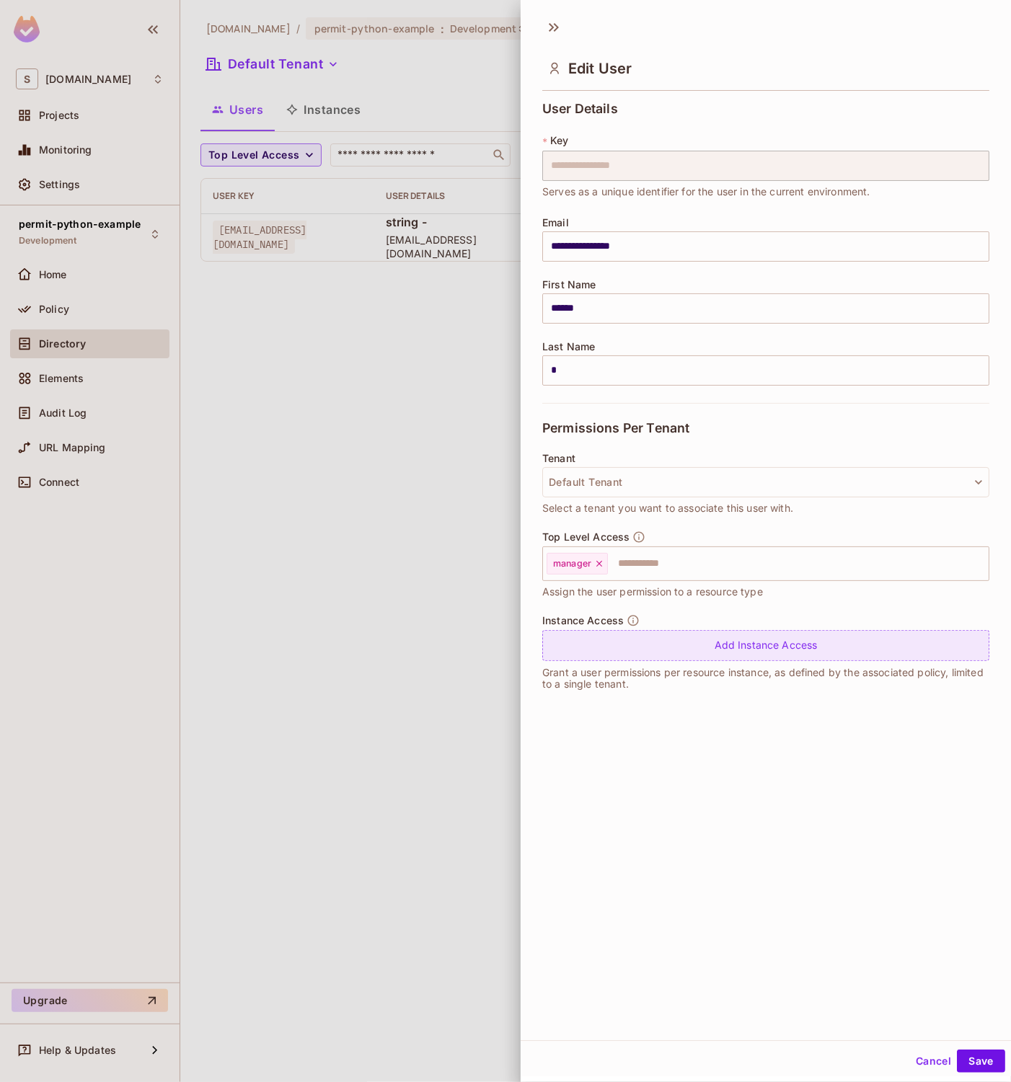
click at [637, 642] on div "Add Instance Access" at bounding box center [765, 645] width 447 height 31
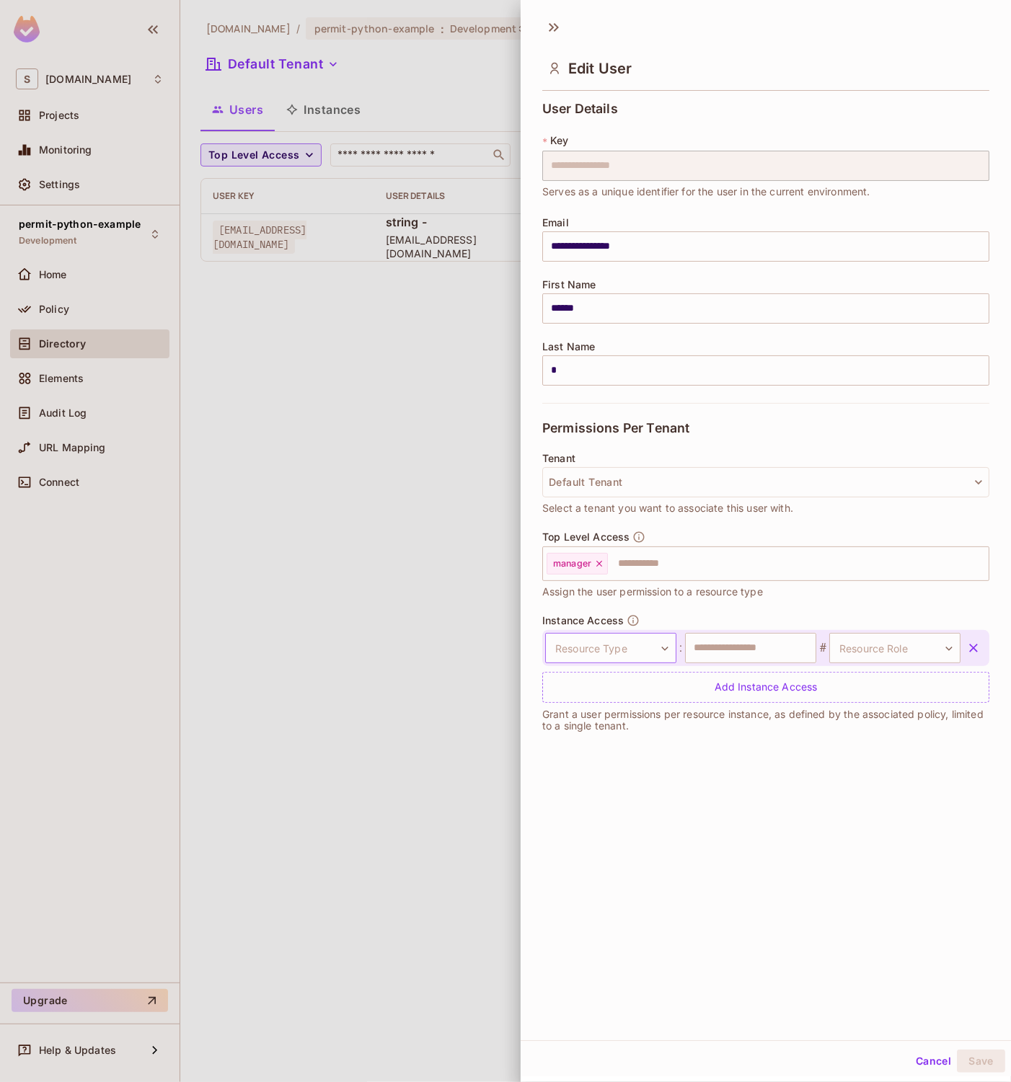
click at [617, 643] on body "**********" at bounding box center [505, 541] width 1011 height 1082
click at [599, 710] on li "Designs" at bounding box center [602, 718] width 133 height 26
click at [725, 643] on input "text" at bounding box center [750, 648] width 131 height 30
click at [899, 655] on body "**********" at bounding box center [505, 541] width 1011 height 1082
click at [839, 653] on div at bounding box center [505, 541] width 1011 height 1082
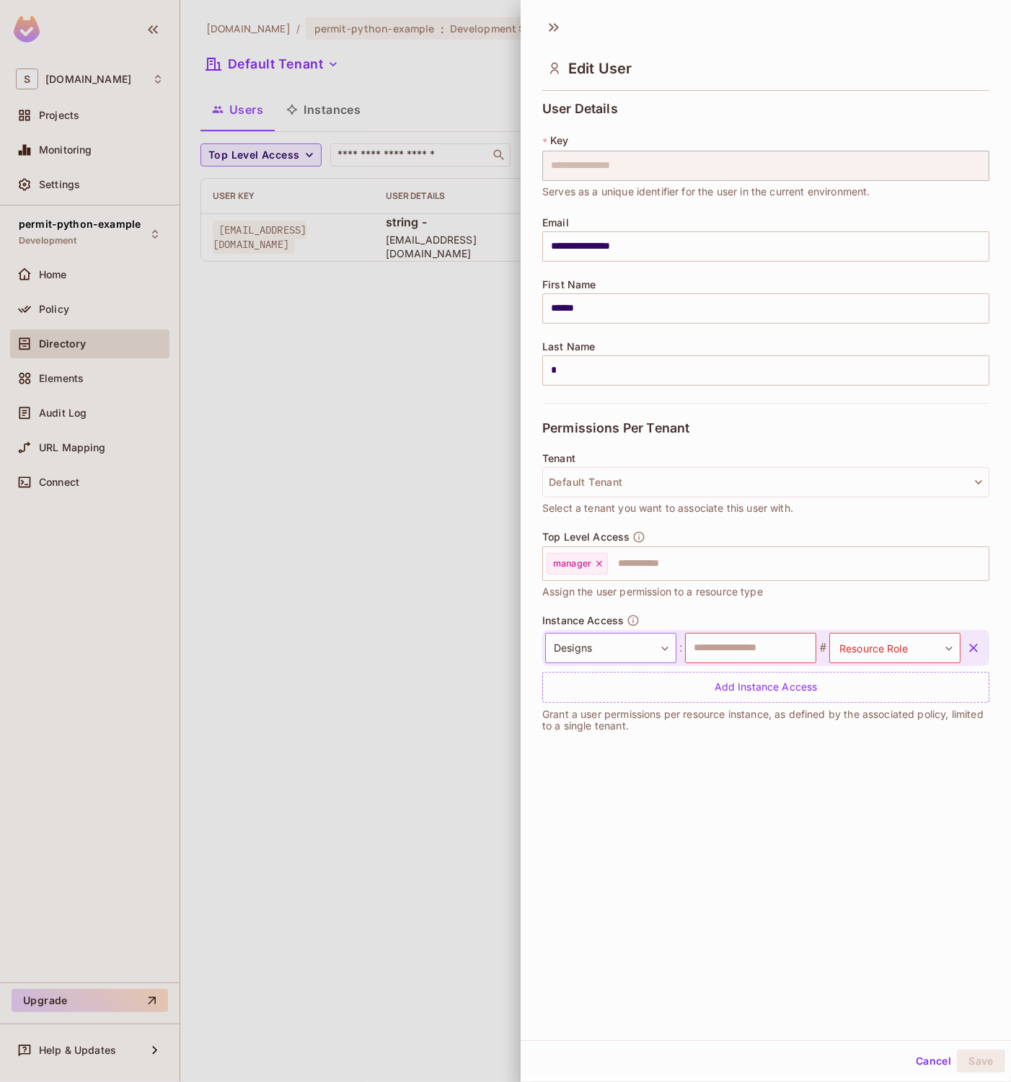
click at [590, 656] on body "**********" at bounding box center [505, 541] width 1011 height 1082
click at [585, 737] on li "Comments" at bounding box center [602, 744] width 133 height 26
click at [601, 645] on body "**********" at bounding box center [505, 541] width 1011 height 1082
click at [586, 707] on li "Designs" at bounding box center [602, 718] width 133 height 26
click at [741, 635] on input "text" at bounding box center [750, 648] width 131 height 30
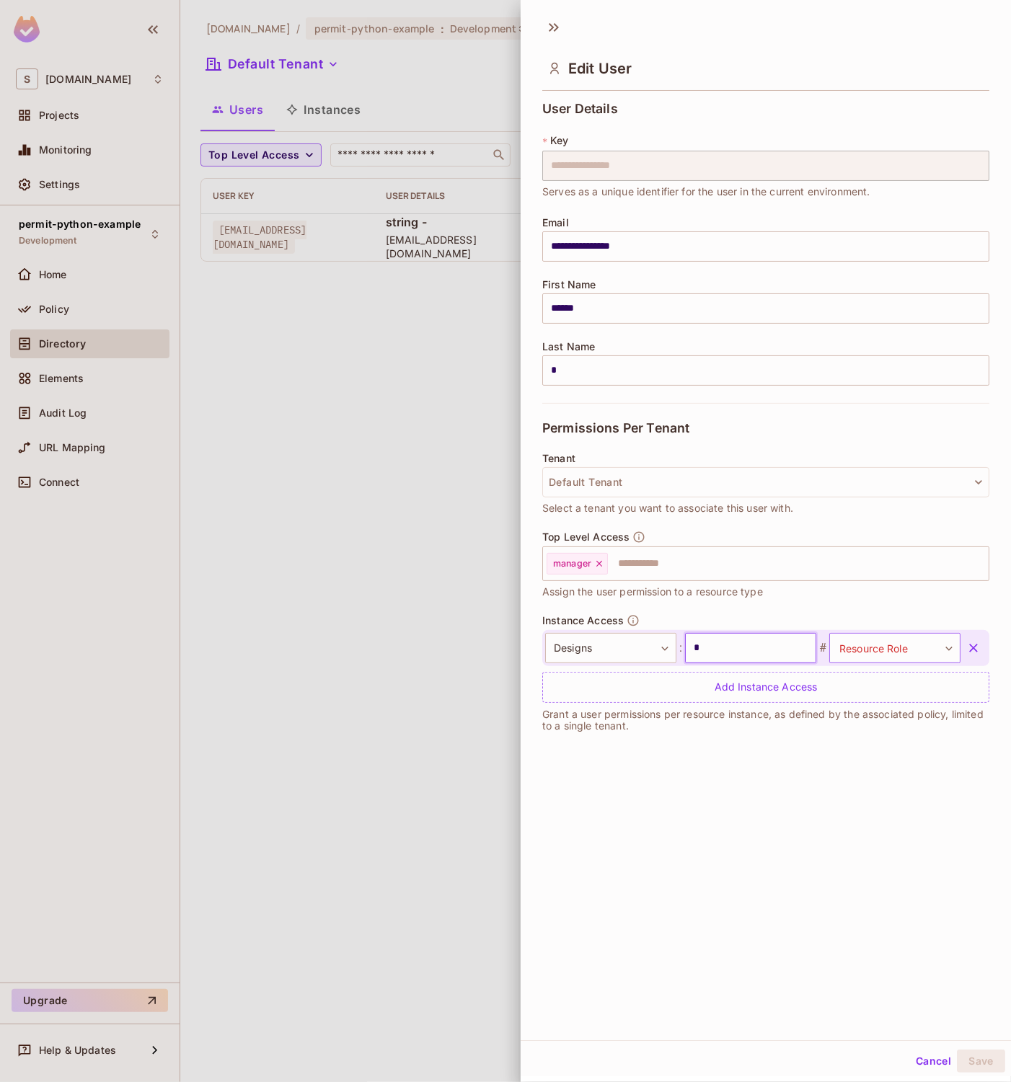
type input "*"
click at [851, 640] on body "**********" at bounding box center [505, 541] width 1011 height 1082
click at [842, 714] on li "creator" at bounding box center [870, 718] width 133 height 26
click at [812, 780] on div "**********" at bounding box center [766, 525] width 490 height 1031
click at [968, 1054] on button "Save" at bounding box center [981, 1061] width 48 height 23
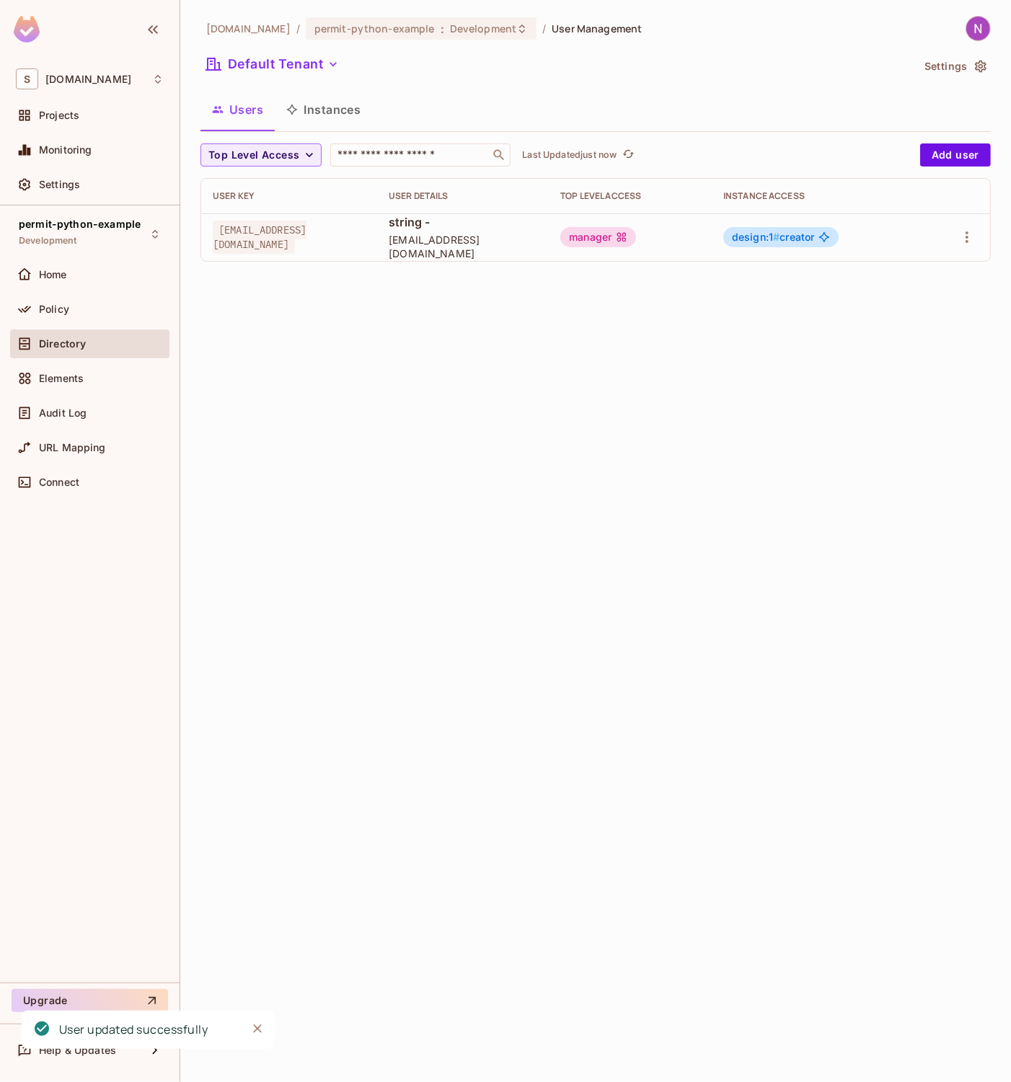
click at [584, 447] on div "[DOMAIN_NAME] / permit-python-example : Development / User Management Default T…" at bounding box center [595, 541] width 831 height 1082
click at [780, 236] on span "#" at bounding box center [776, 237] width 6 height 12
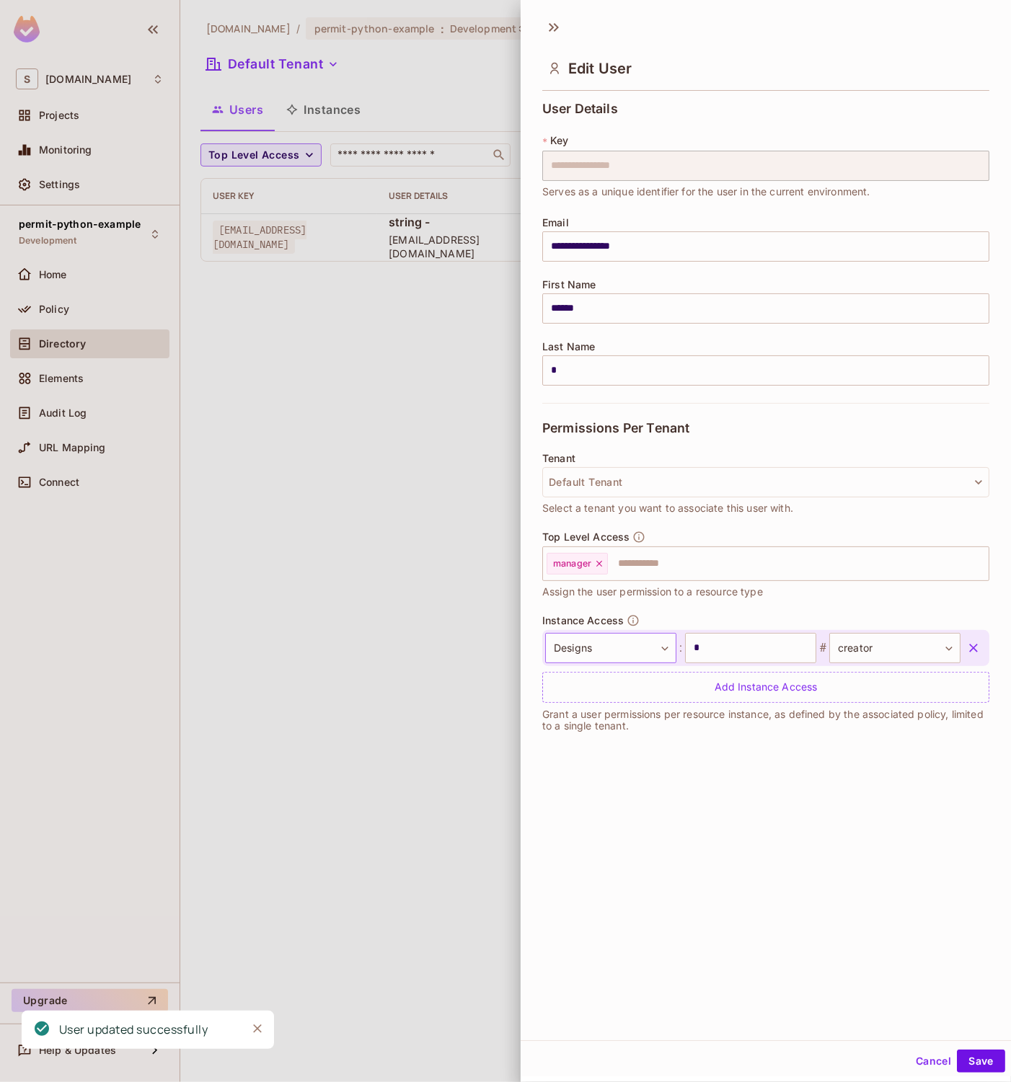
click at [643, 655] on body "**********" at bounding box center [505, 541] width 1011 height 1082
click at [607, 738] on li "Comments" at bounding box center [602, 744] width 133 height 26
click at [896, 653] on body "**********" at bounding box center [505, 541] width 1011 height 1082
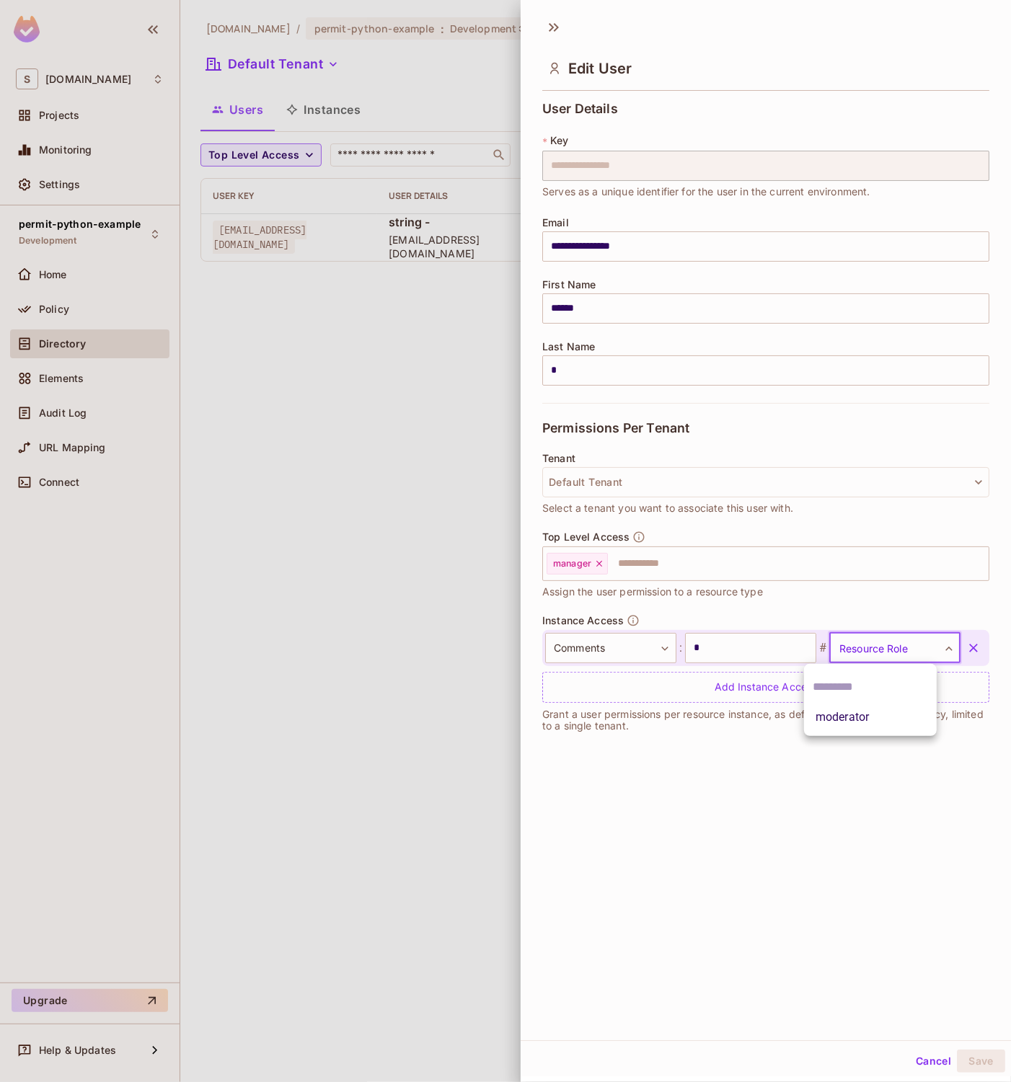
click at [827, 723] on li "moderator" at bounding box center [870, 718] width 133 height 26
click at [844, 831] on div "**********" at bounding box center [766, 525] width 490 height 1031
click at [970, 1054] on button "Save" at bounding box center [981, 1061] width 48 height 23
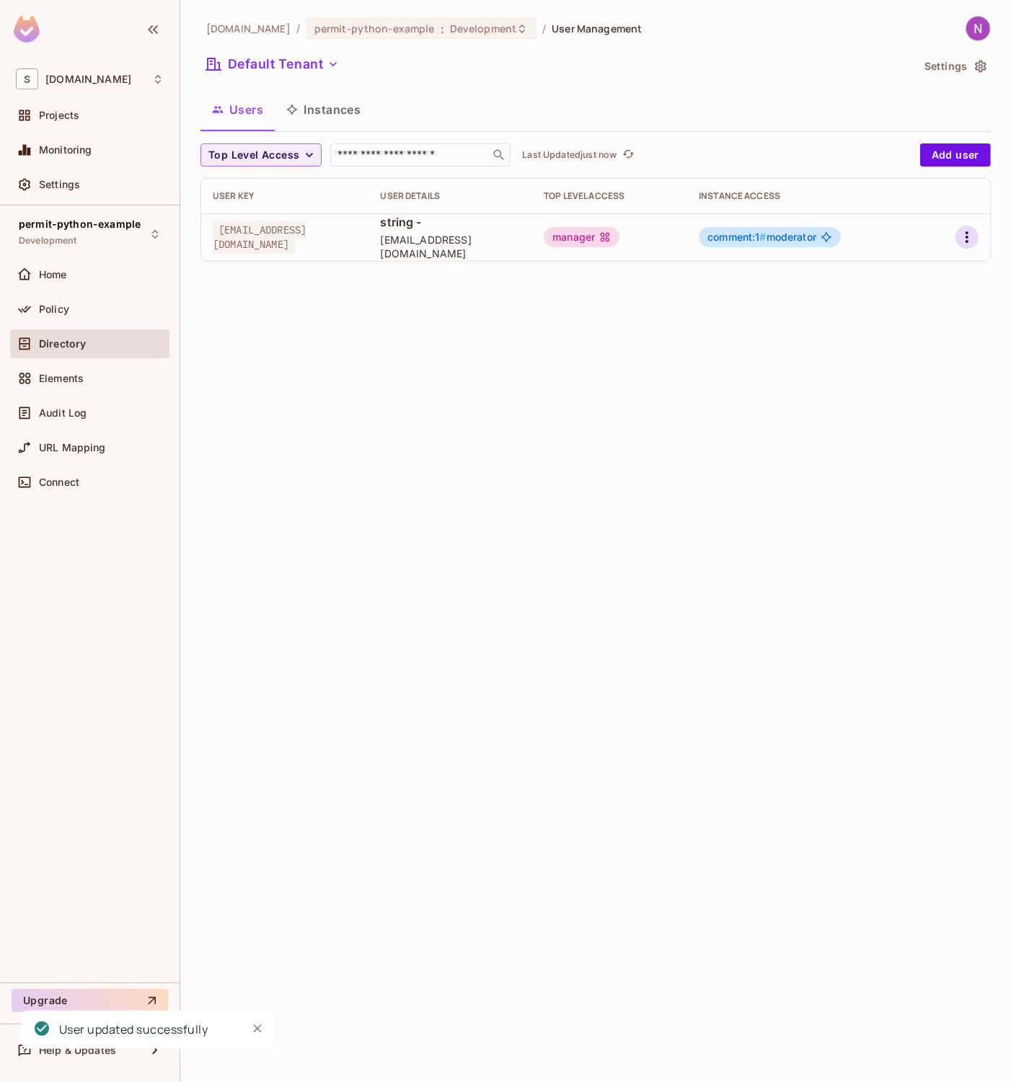
click at [968, 236] on icon "button" at bounding box center [966, 237] width 17 height 17
click at [881, 300] on div "Edit Attributes" at bounding box center [916, 303] width 71 height 14
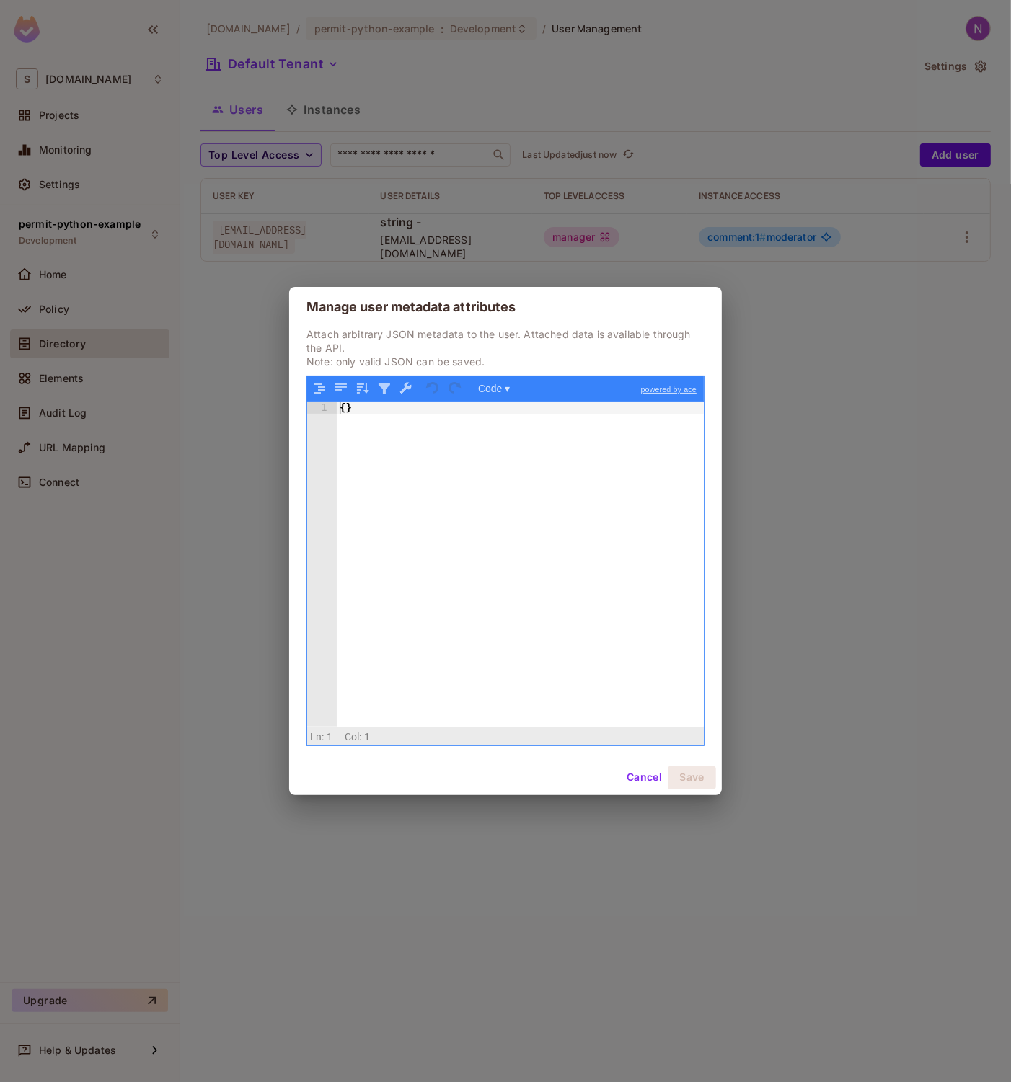
click at [649, 785] on button "Cancel" at bounding box center [644, 778] width 47 height 23
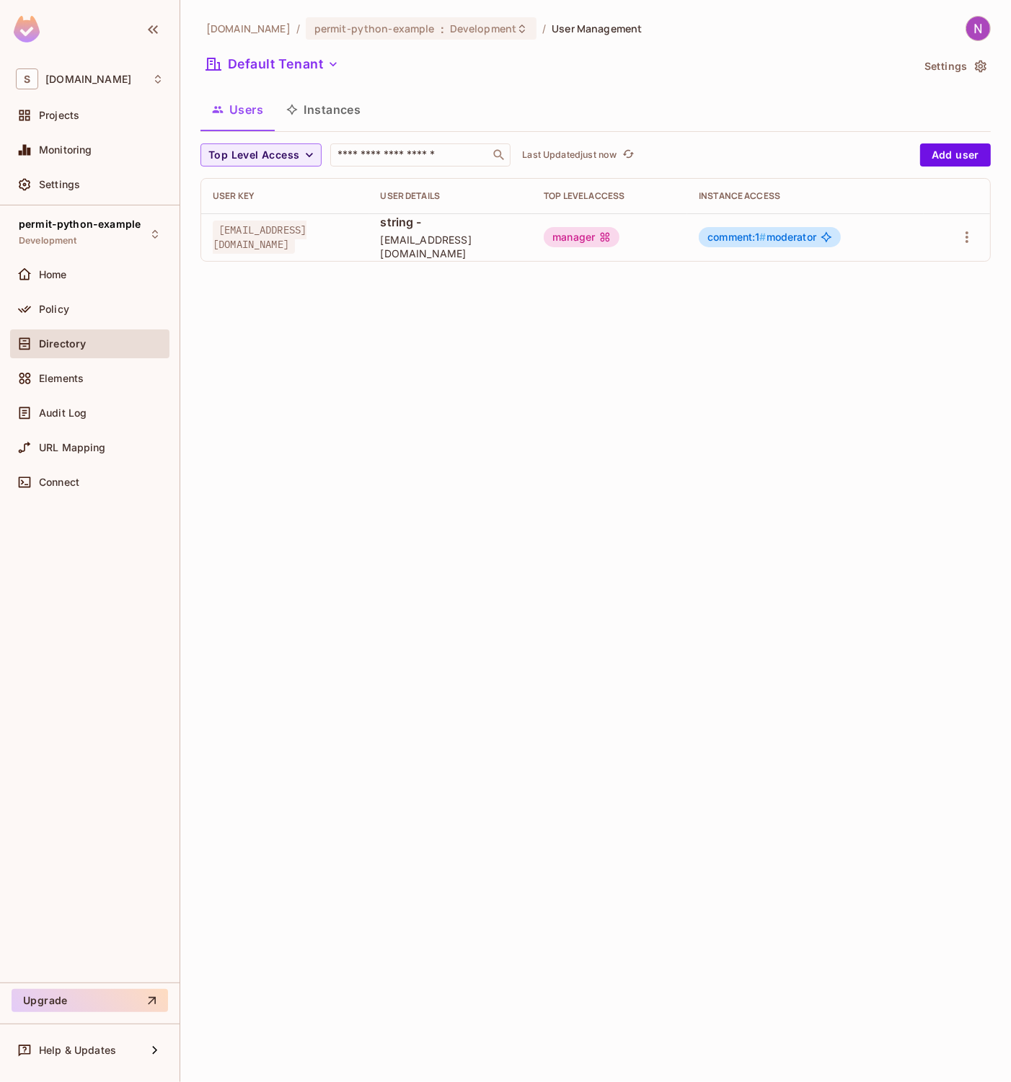
click at [797, 235] on span "comment:1 # moderator" at bounding box center [761, 237] width 109 height 12
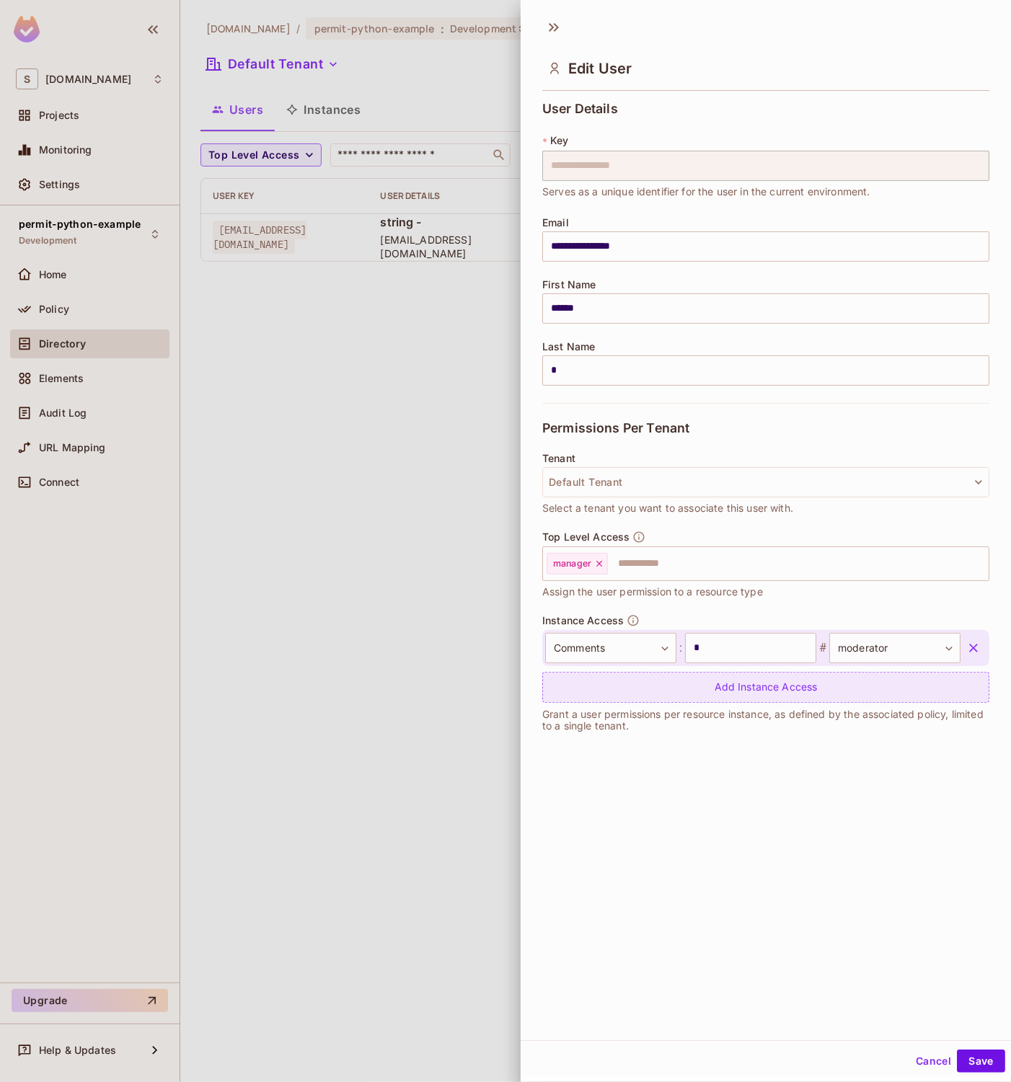
click at [640, 681] on div "Add Instance Access" at bounding box center [765, 687] width 447 height 31
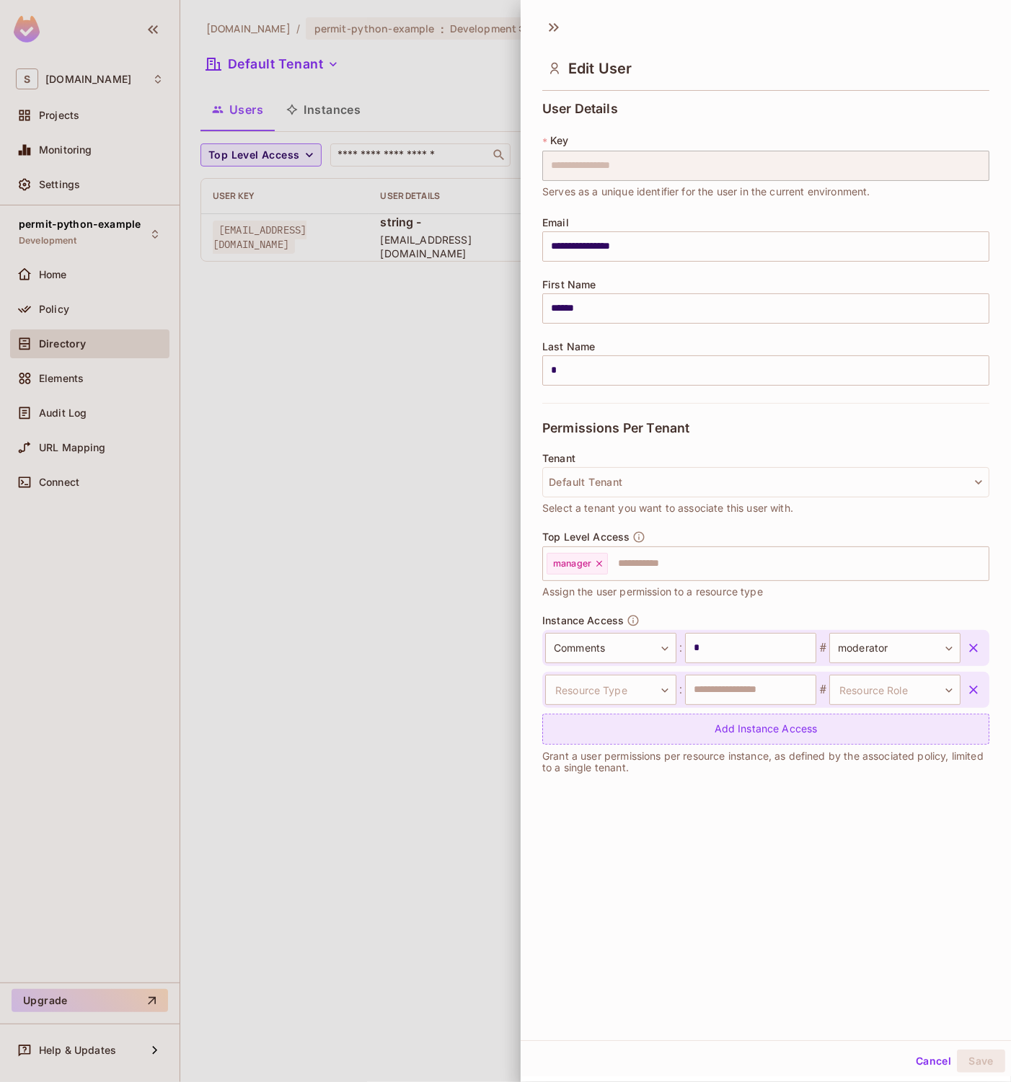
click at [650, 741] on div "Add Instance Access" at bounding box center [765, 729] width 447 height 31
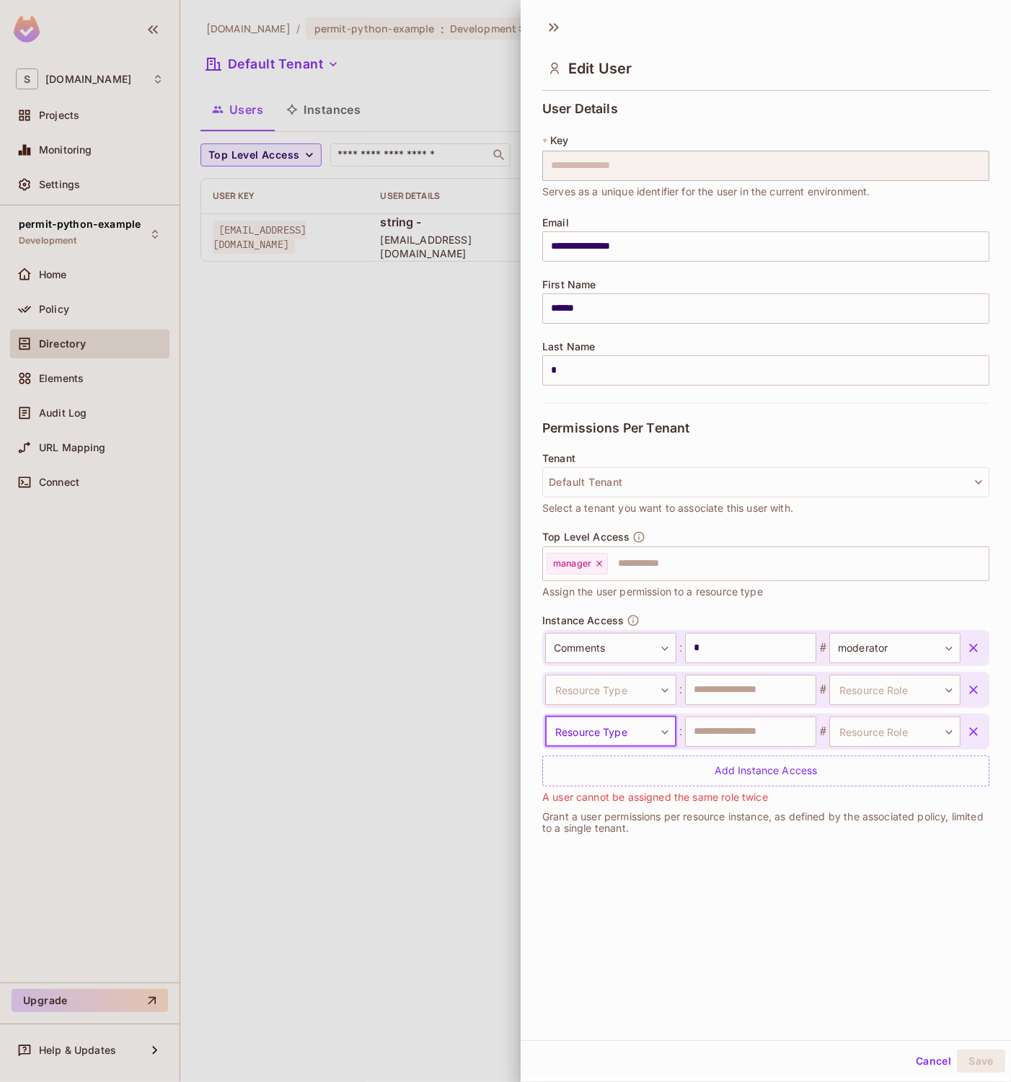
click at [709, 794] on span "A user cannot be assigned the same role twice" at bounding box center [655, 798] width 226 height 16
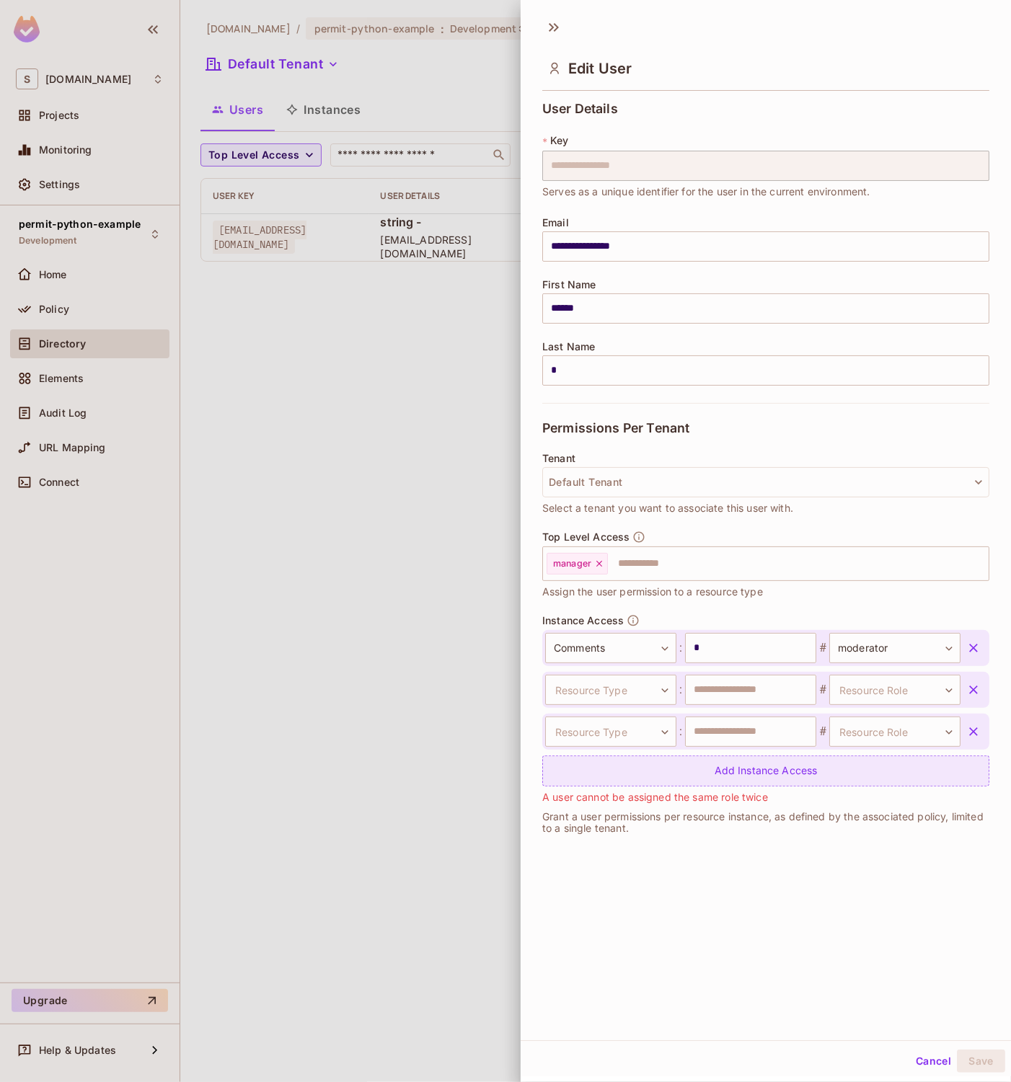
click at [746, 774] on div "Add Instance Access" at bounding box center [765, 771] width 447 height 31
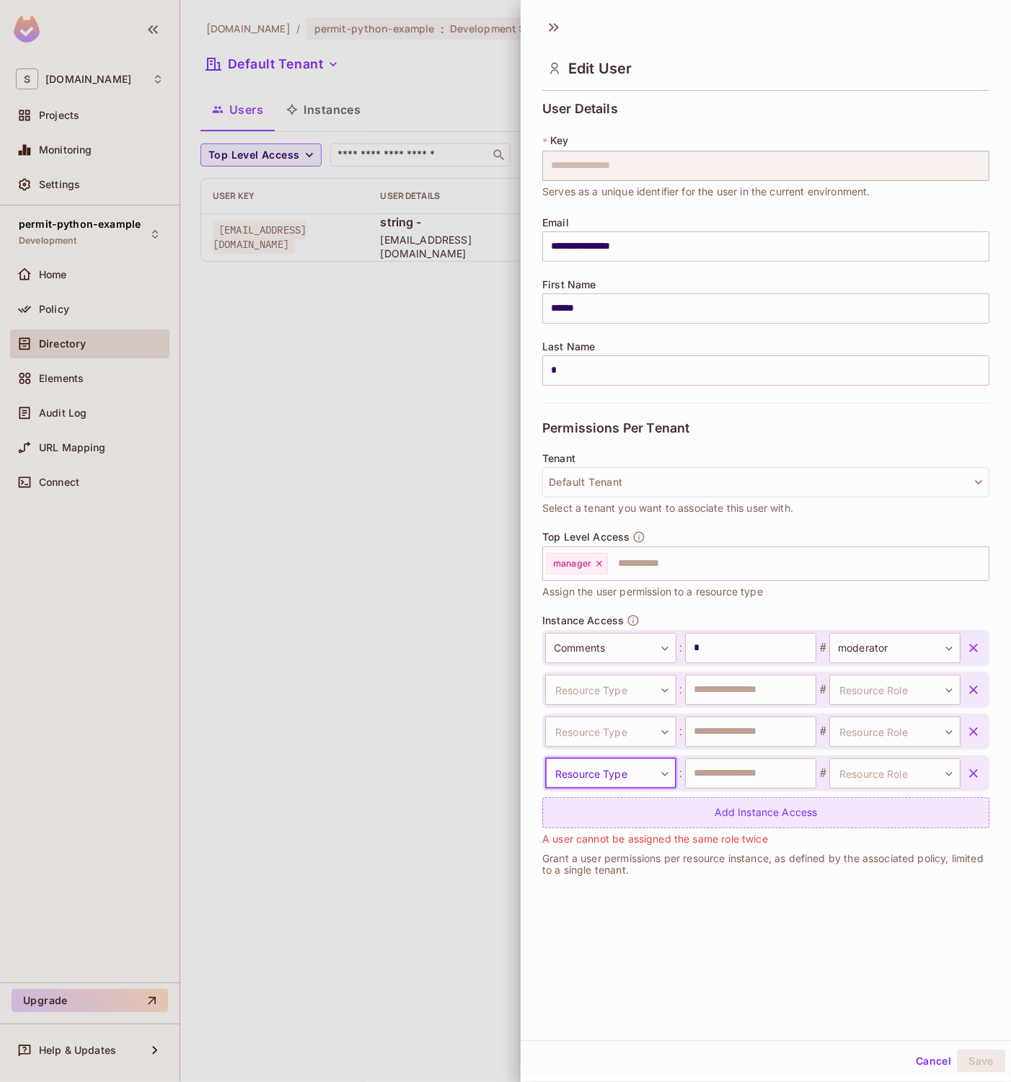
click at [703, 809] on div "Add Instance Access" at bounding box center [765, 813] width 447 height 31
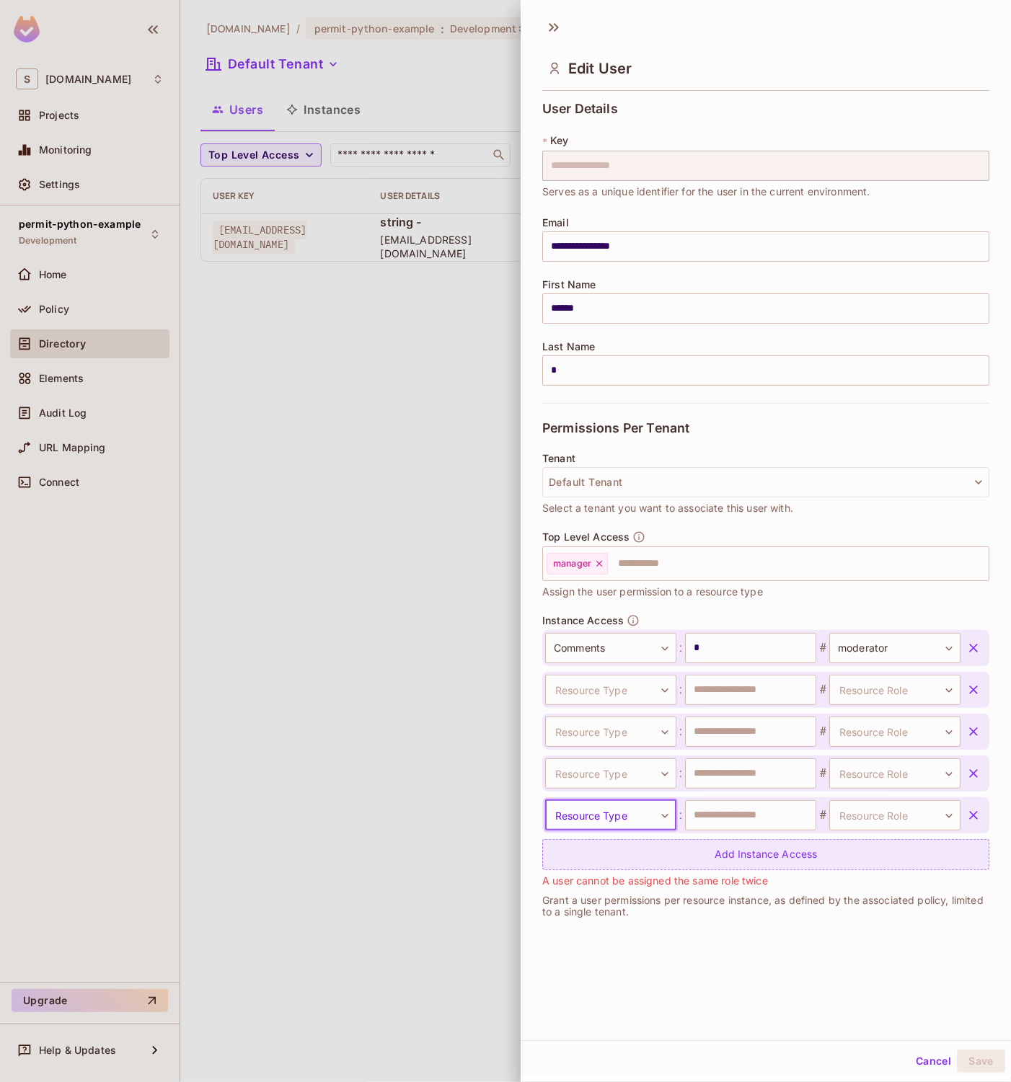
click at [745, 860] on div "Add Instance Access" at bounding box center [765, 854] width 447 height 31
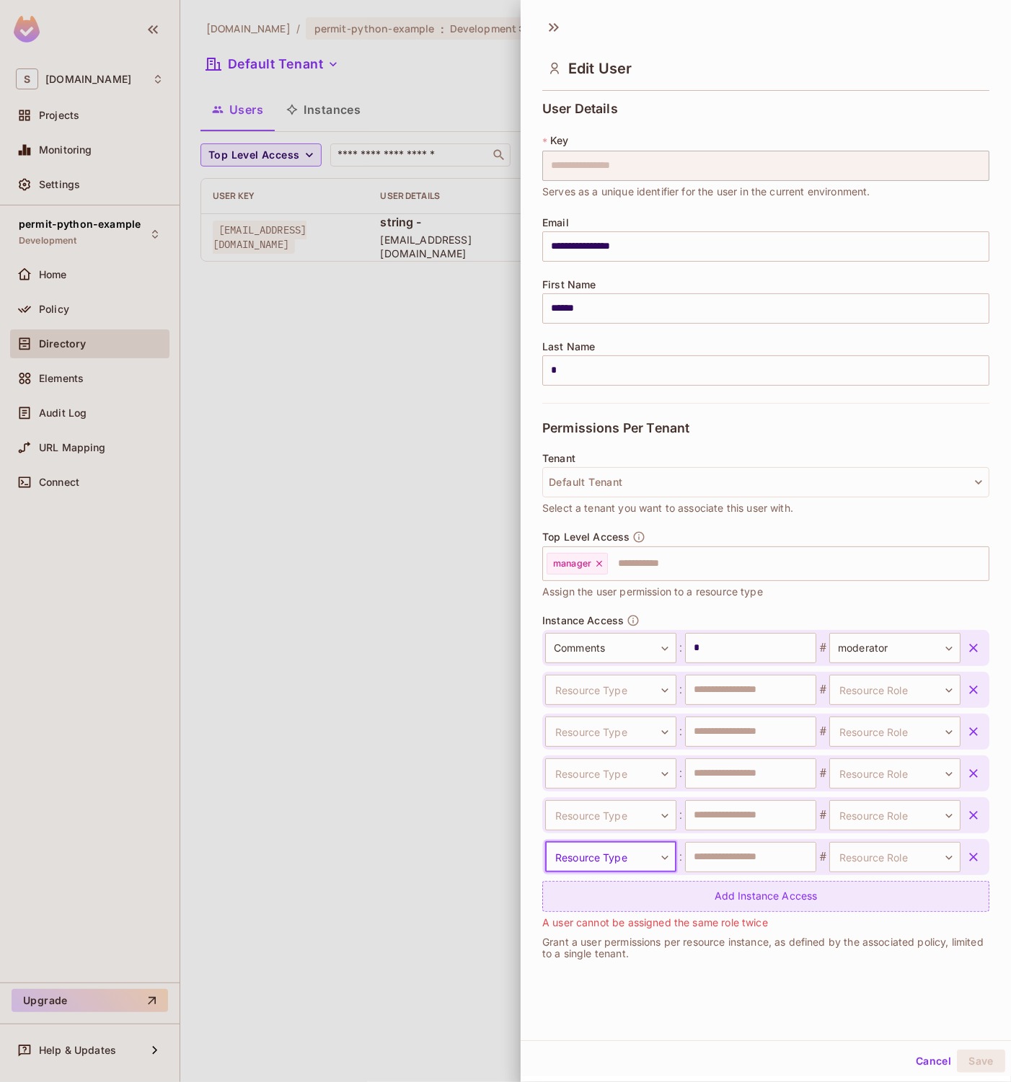
click at [754, 899] on div "Add Instance Access" at bounding box center [765, 896] width 447 height 31
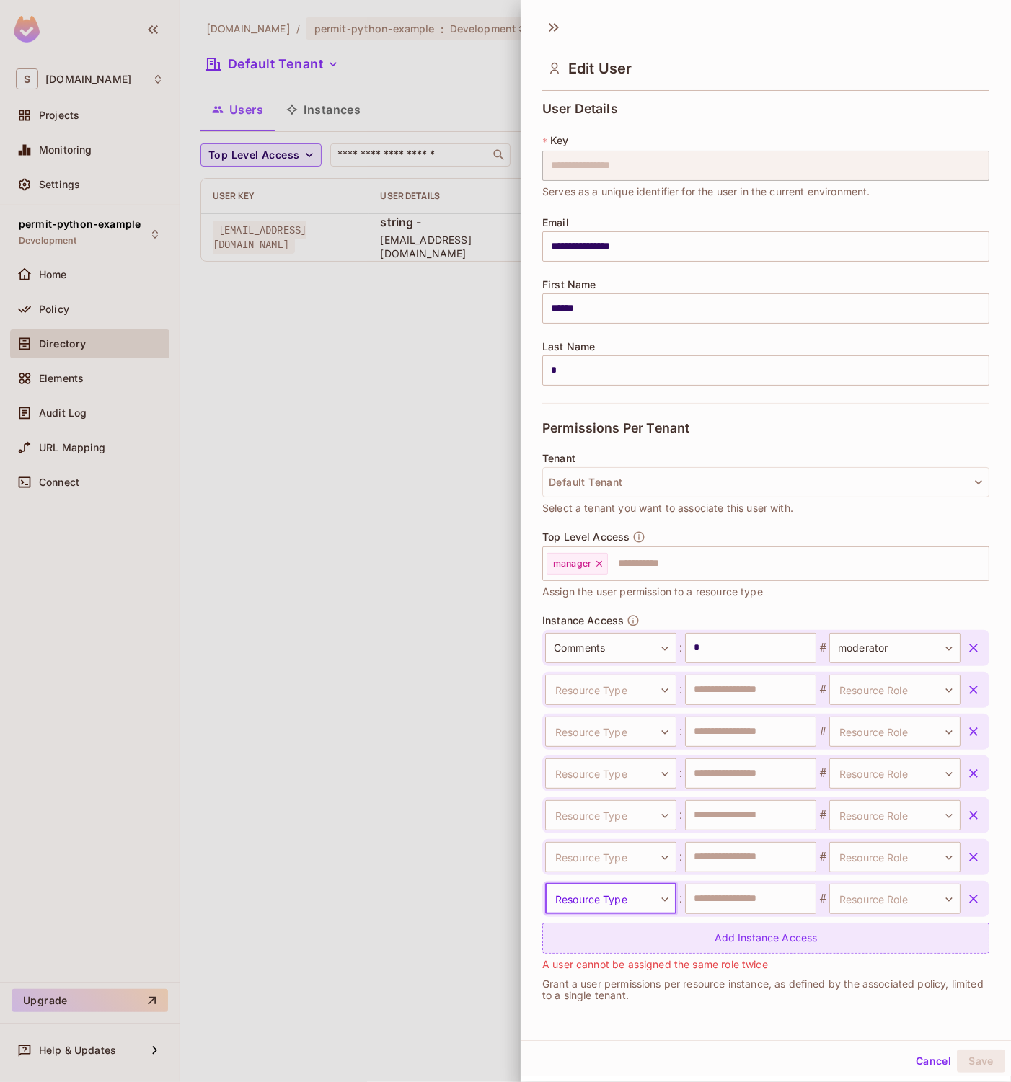
click at [756, 932] on div "Add Instance Access" at bounding box center [765, 938] width 447 height 31
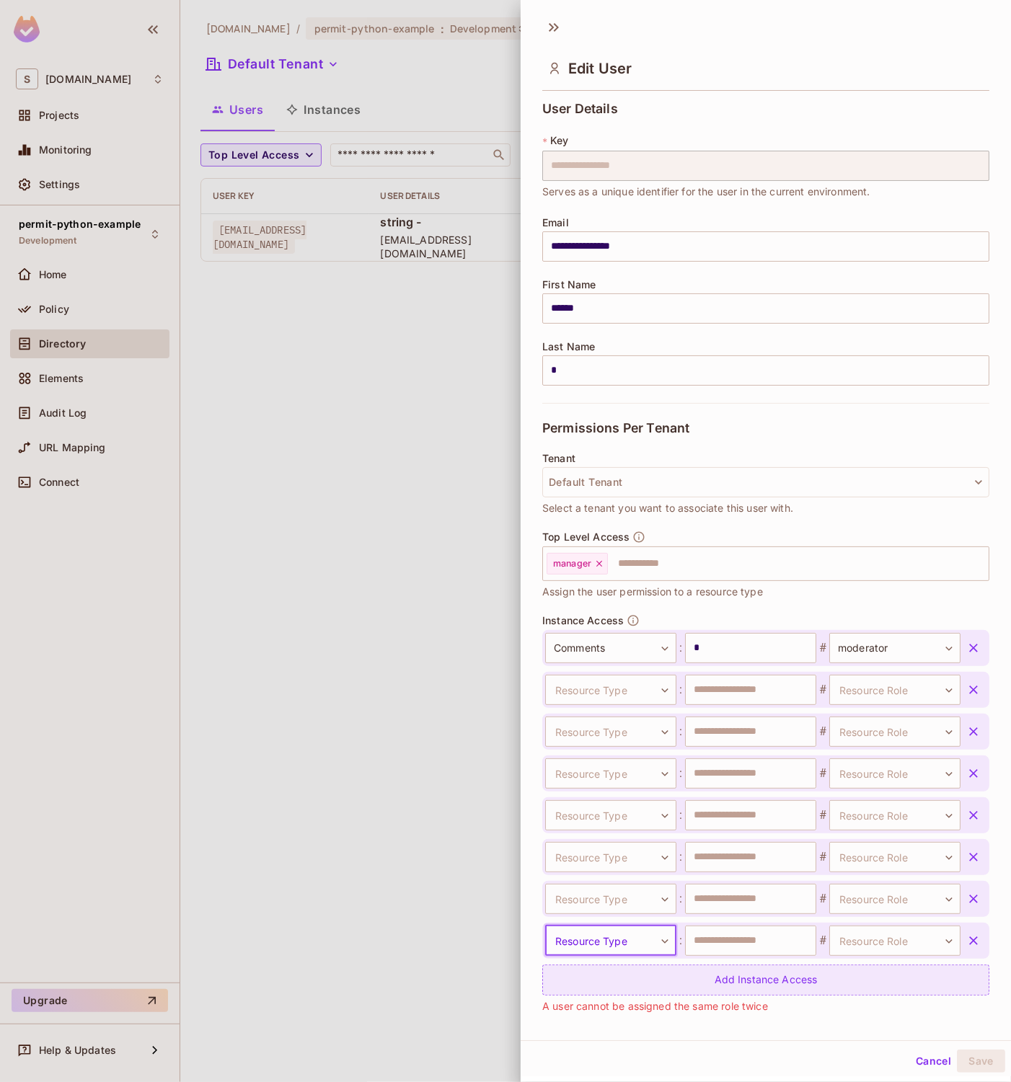
click at [747, 979] on div "Add Instance Access" at bounding box center [765, 980] width 447 height 31
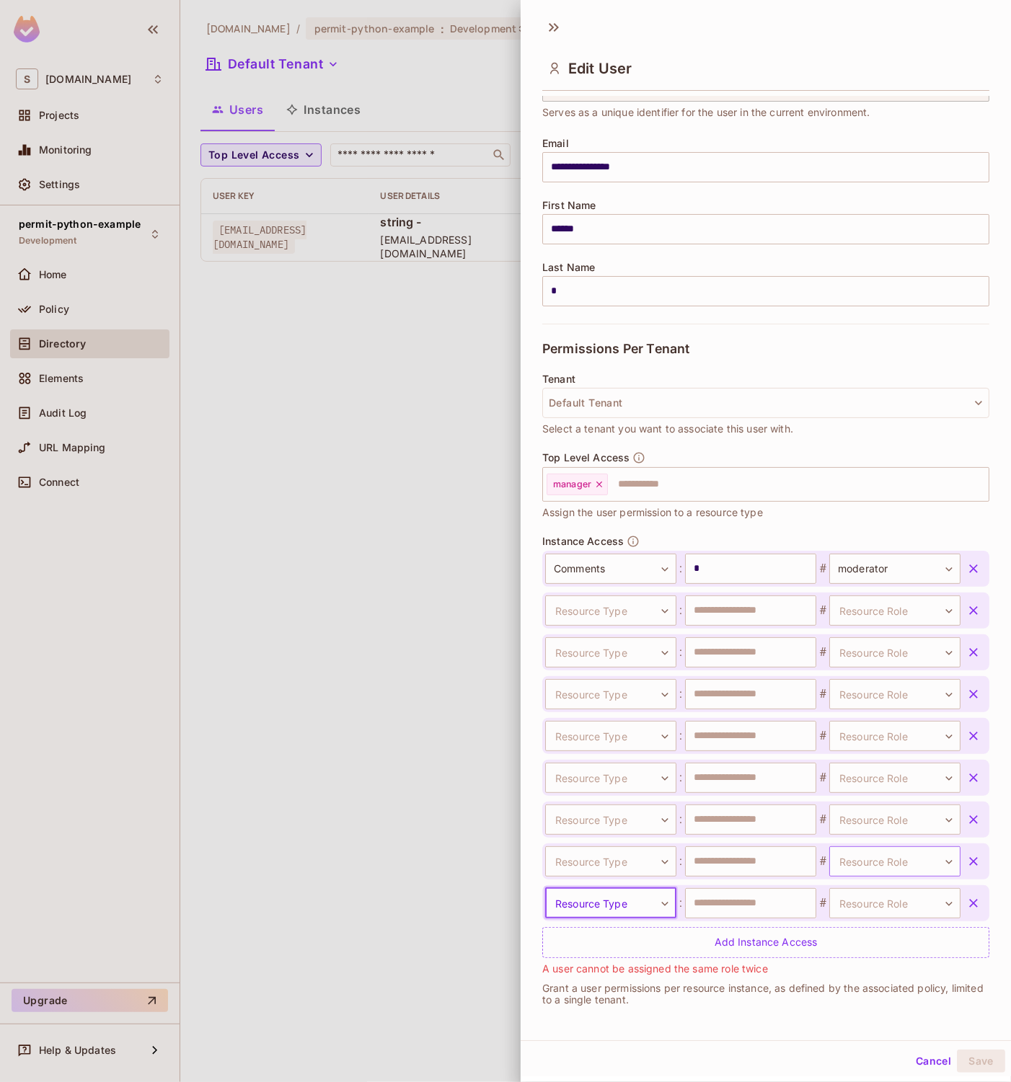
scroll to position [80, 0]
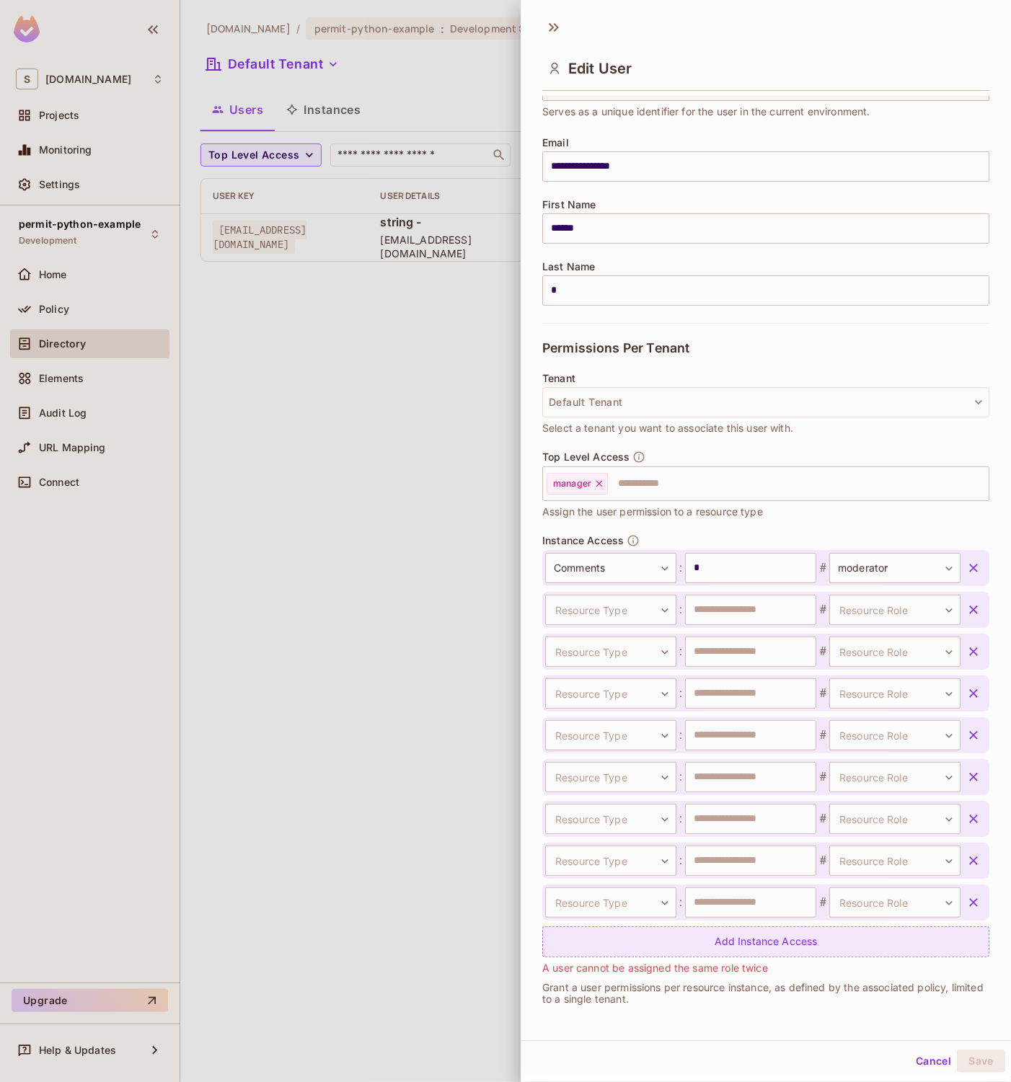
click at [789, 935] on div "Add Instance Access" at bounding box center [765, 942] width 447 height 31
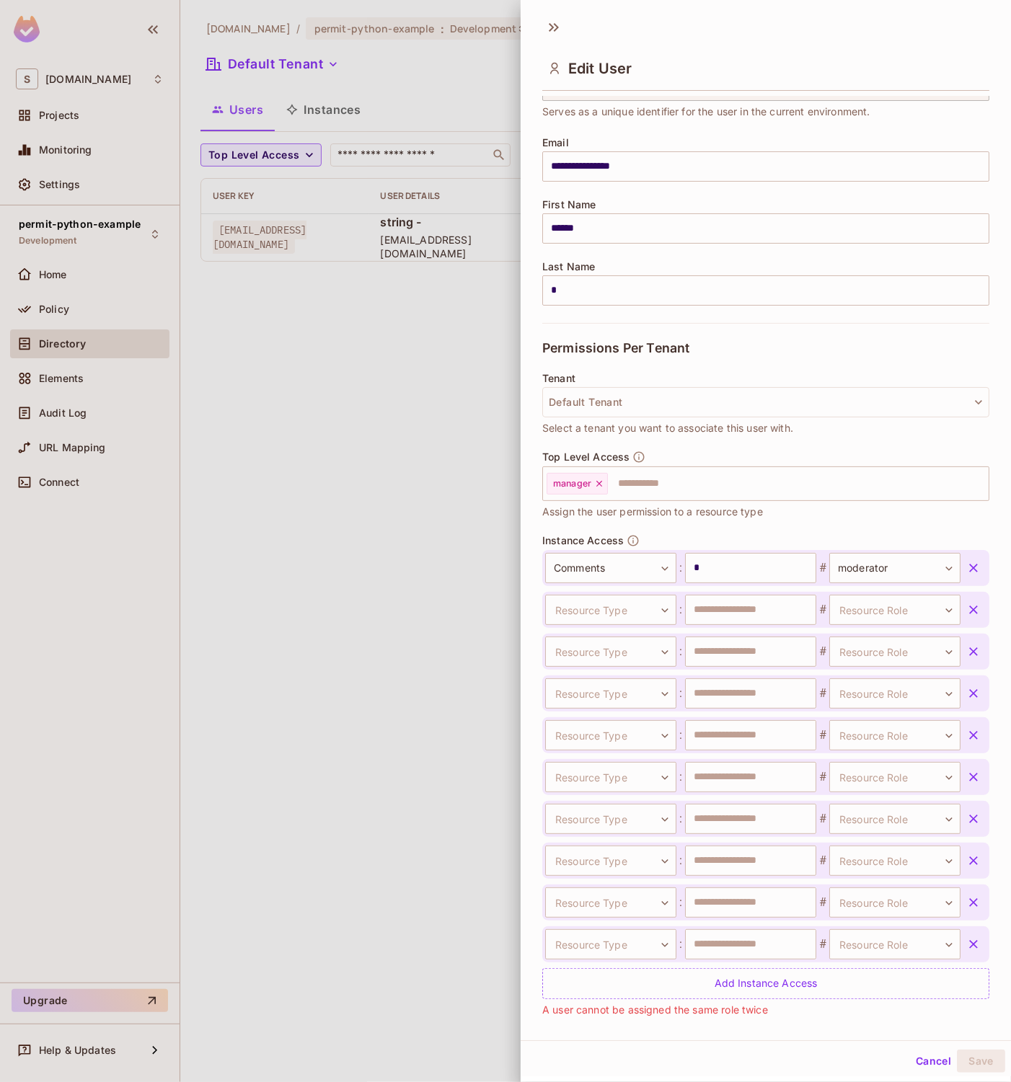
drag, startPoint x: 891, startPoint y: 1051, endPoint x: 906, endPoint y: 1062, distance: 18.8
click at [894, 1055] on div "Cancel Save" at bounding box center [766, 1061] width 490 height 35
click at [910, 1062] on button "Cancel" at bounding box center [933, 1061] width 47 height 23
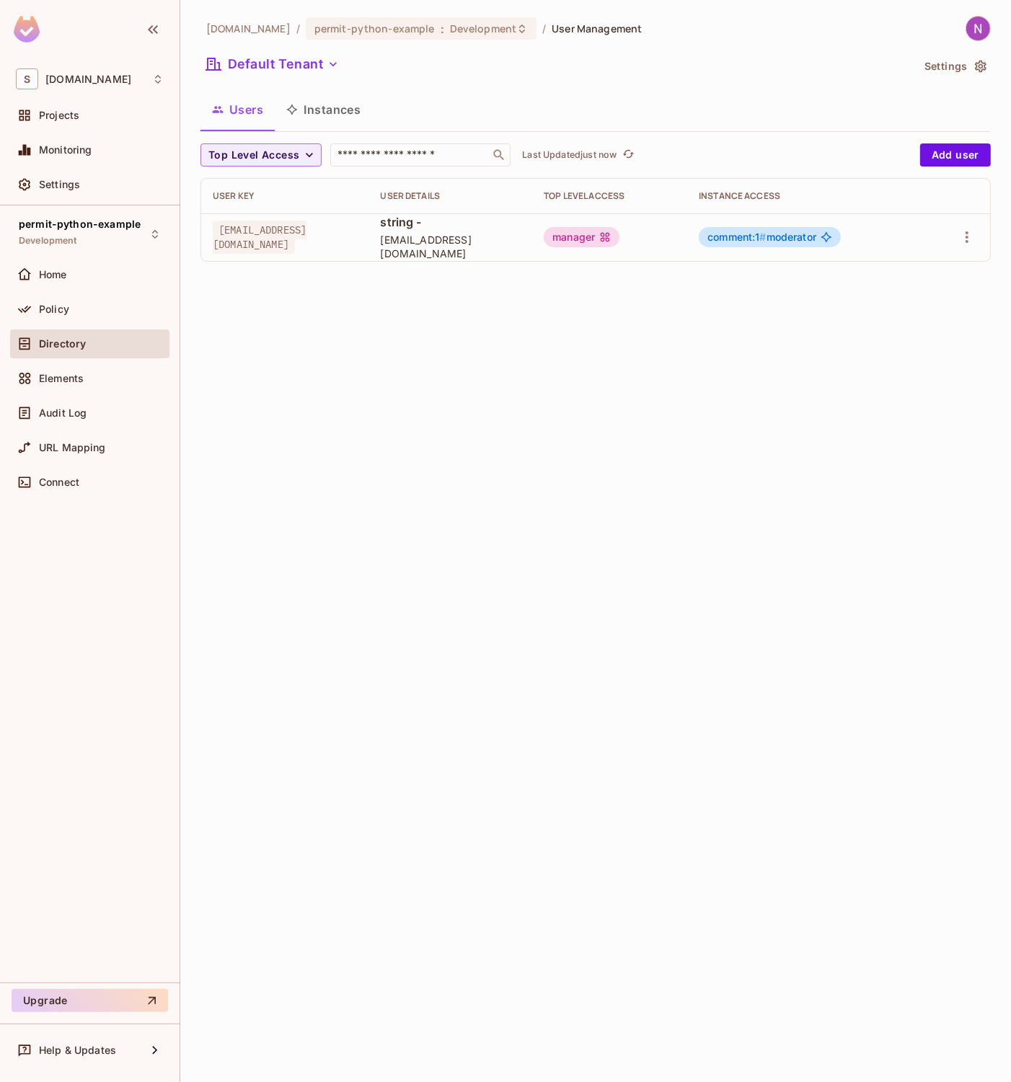
click at [704, 462] on div "[DOMAIN_NAME] / permit-python-example : Development / User Management Default T…" at bounding box center [595, 541] width 831 height 1082
